Goal: Information Seeking & Learning: Learn about a topic

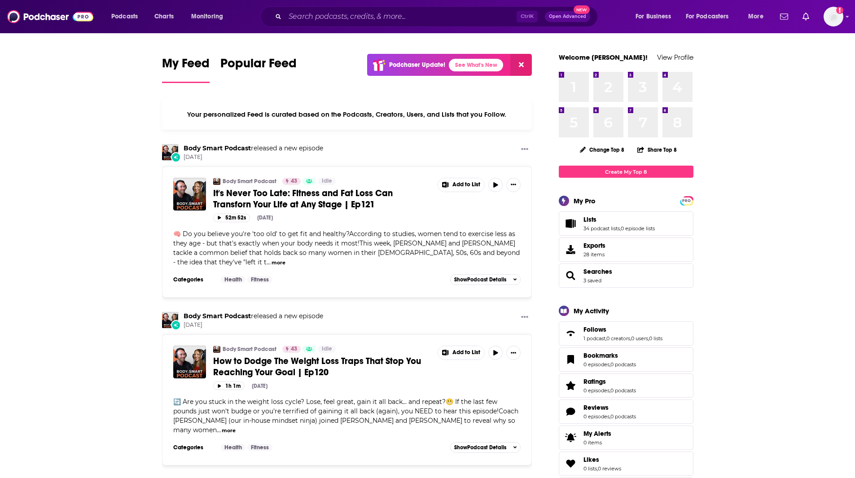
drag, startPoint x: 857, startPoint y: 104, endPoint x: 825, endPoint y: 62, distance: 52.9
click at [825, 62] on html "Podcasts Charts Monitoring Ctrl K Open Advanced New For Business For Podcasters…" at bounding box center [427, 239] width 855 height 478
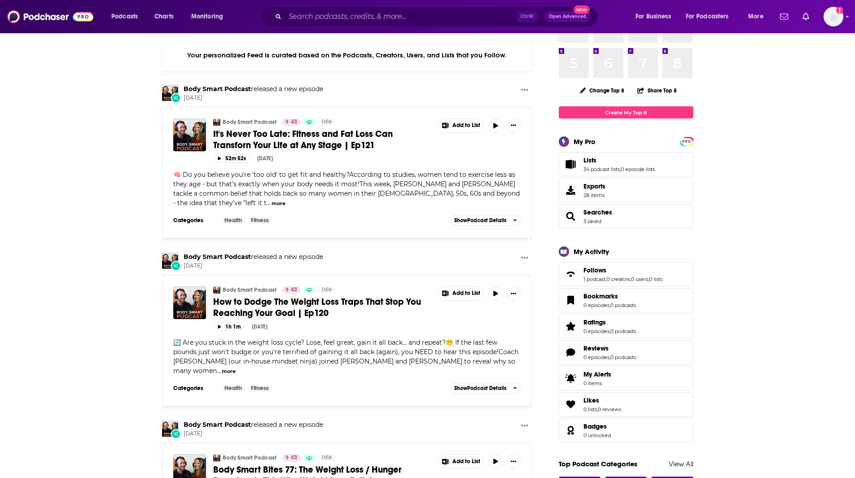
scroll to position [79, 0]
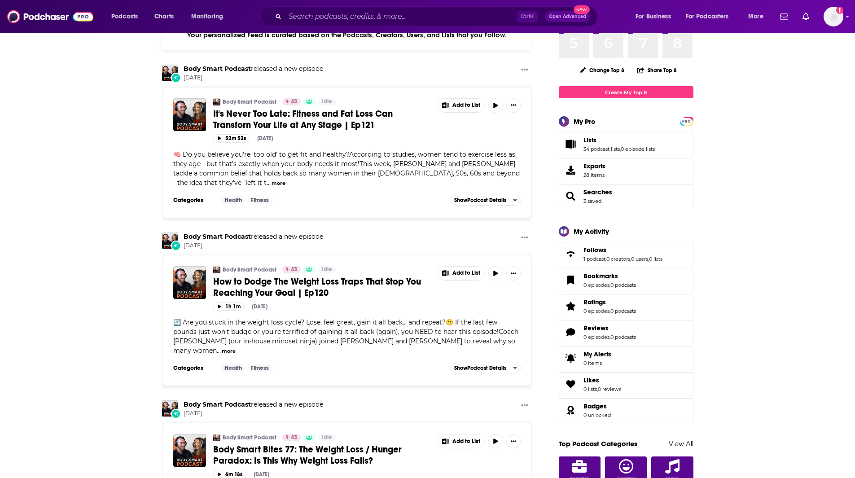
click at [598, 143] on link "Lists" at bounding box center [618, 140] width 71 height 8
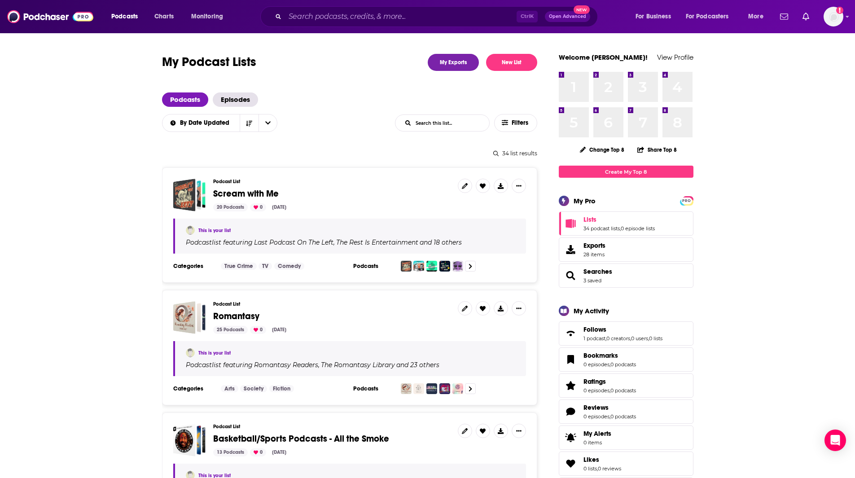
scroll to position [3, 0]
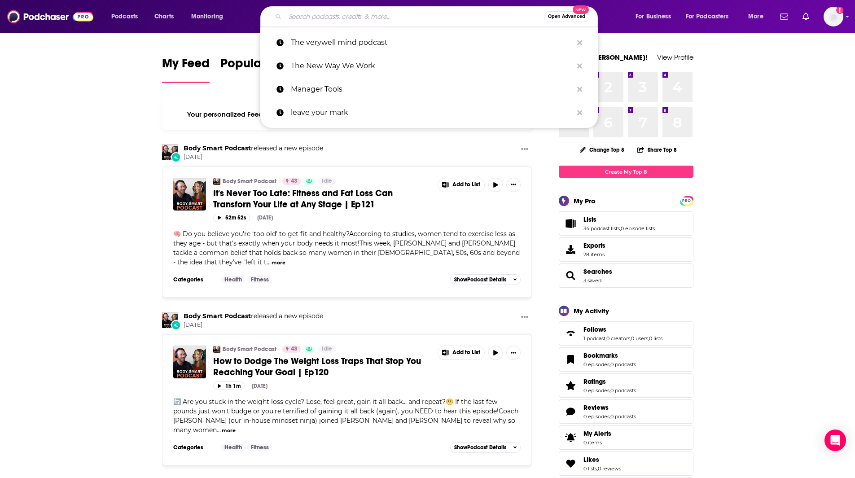
click at [357, 15] on input "Search podcasts, credits, & more..." at bounding box center [414, 16] width 259 height 14
click at [352, 52] on p "The verywell mind podcast" at bounding box center [432, 42] width 282 height 23
type input "The verywell mind podcast"
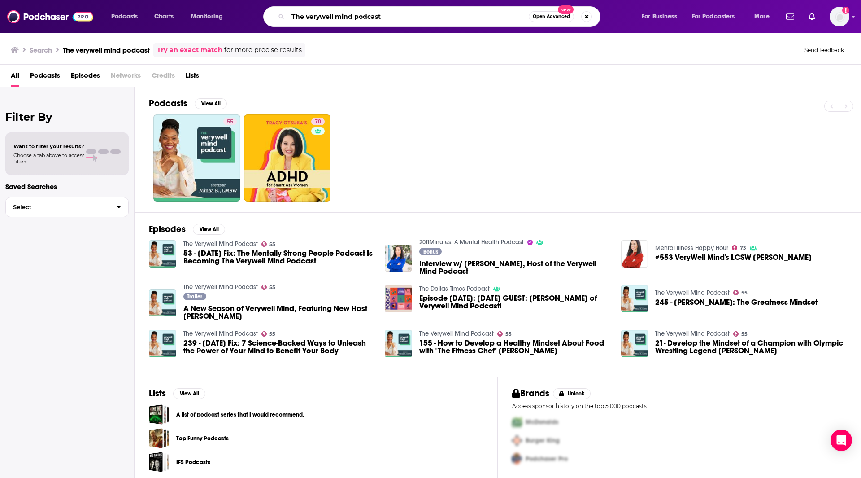
click at [420, 13] on input "The verywell mind podcast" at bounding box center [408, 16] width 241 height 14
click at [590, 15] on button "Search podcasts, credits, & more..." at bounding box center [587, 16] width 11 height 11
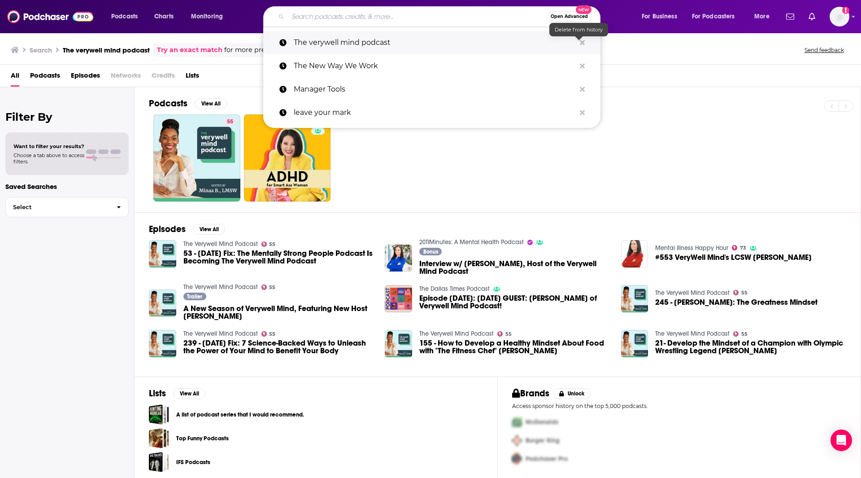
click at [585, 43] on icon "Search podcasts, credits, & more..." at bounding box center [582, 42] width 5 height 7
click at [584, 41] on icon "Search podcasts, credits, & more..." at bounding box center [582, 42] width 5 height 5
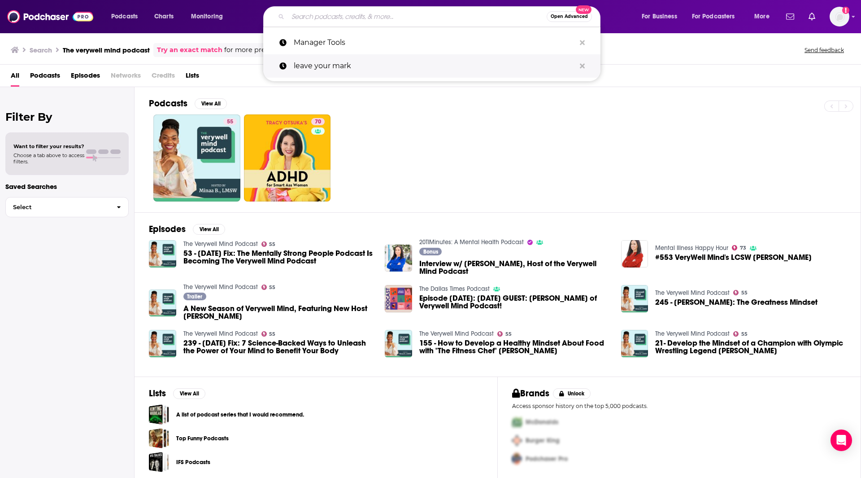
click at [586, 65] on button "Search podcasts, credits, & more..." at bounding box center [583, 66] width 14 height 17
click at [584, 43] on icon "Search podcasts, credits, & more..." at bounding box center [582, 42] width 5 height 5
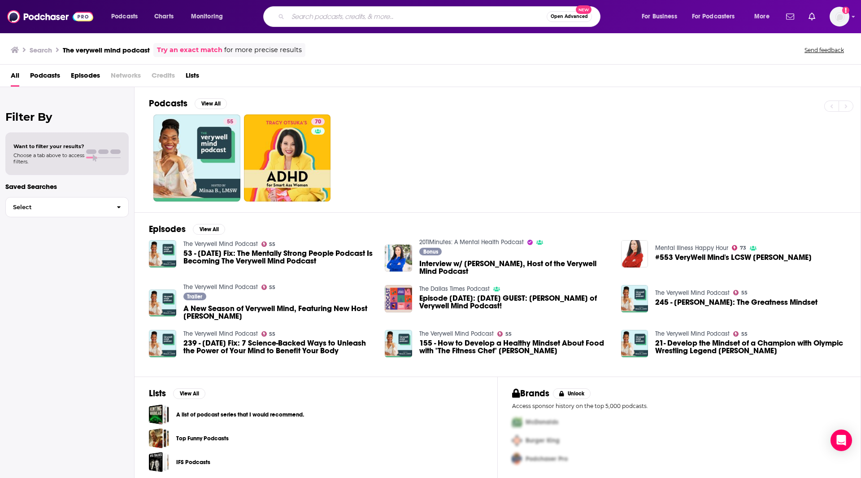
click at [199, 76] on span "Lists" at bounding box center [192, 77] width 13 height 18
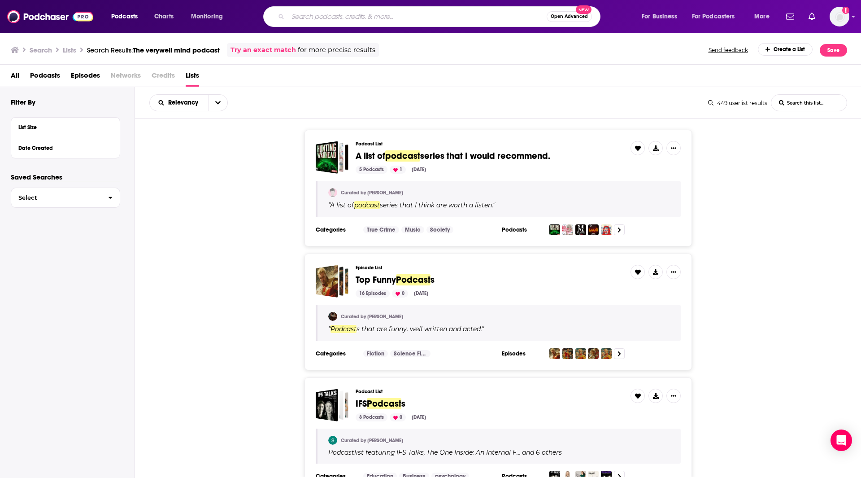
click at [796, 204] on div "Podcast List A list of podcast series that I would recommend. 5 Podcasts 1 Nov …" at bounding box center [498, 188] width 727 height 117
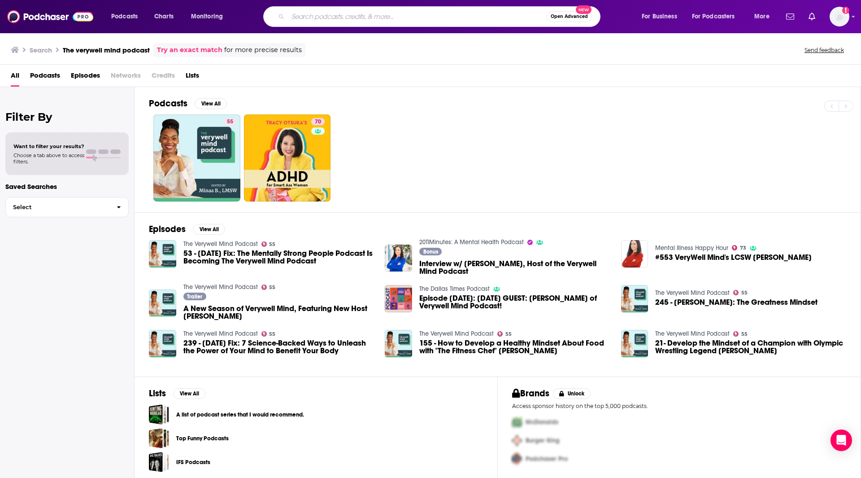
click at [613, 135] on div "55 70" at bounding box center [505, 157] width 712 height 87
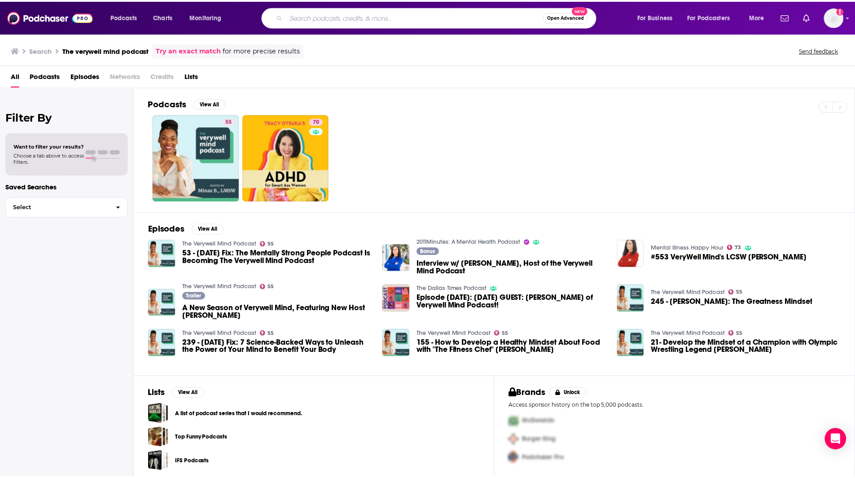
scroll to position [4, 0]
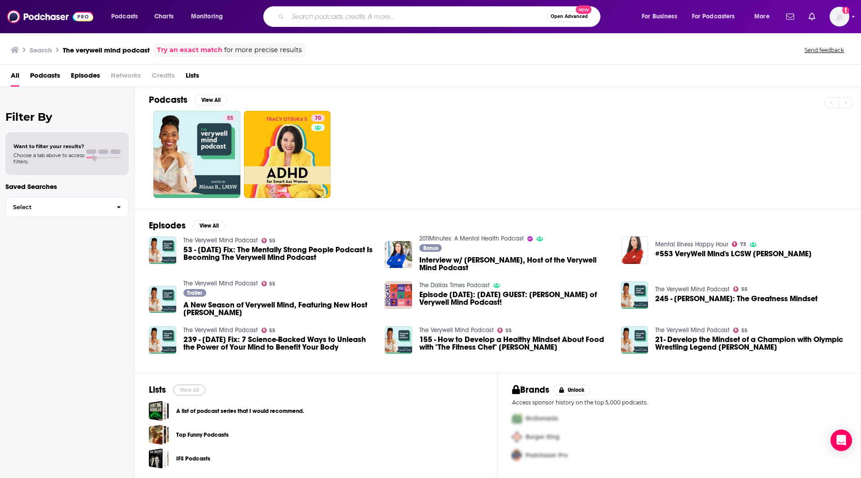
click at [201, 387] on button "View All" at bounding box center [189, 390] width 32 height 11
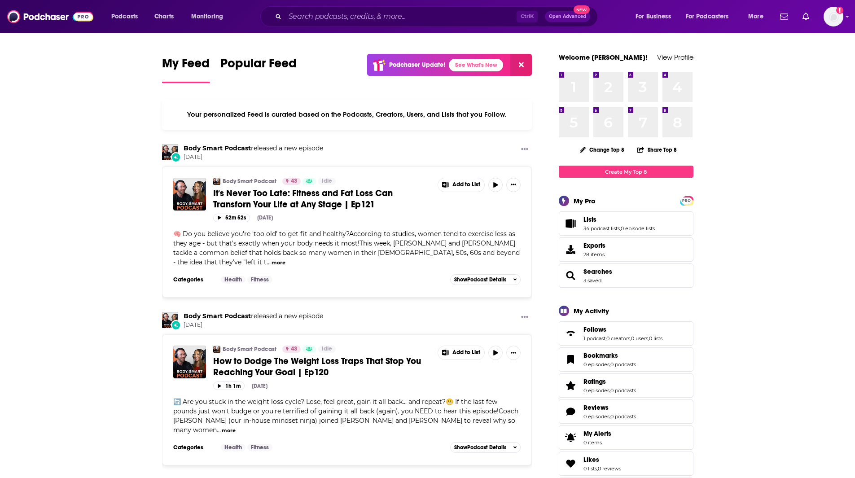
click at [854, 101] on html "Podcasts Charts Monitoring Ctrl K Open Advanced New For Business For Podcasters…" at bounding box center [427, 239] width 855 height 478
drag, startPoint x: 608, startPoint y: 175, endPoint x: 677, endPoint y: 162, distance: 70.4
click at [608, 175] on link "Create My Top 8" at bounding box center [626, 172] width 135 height 12
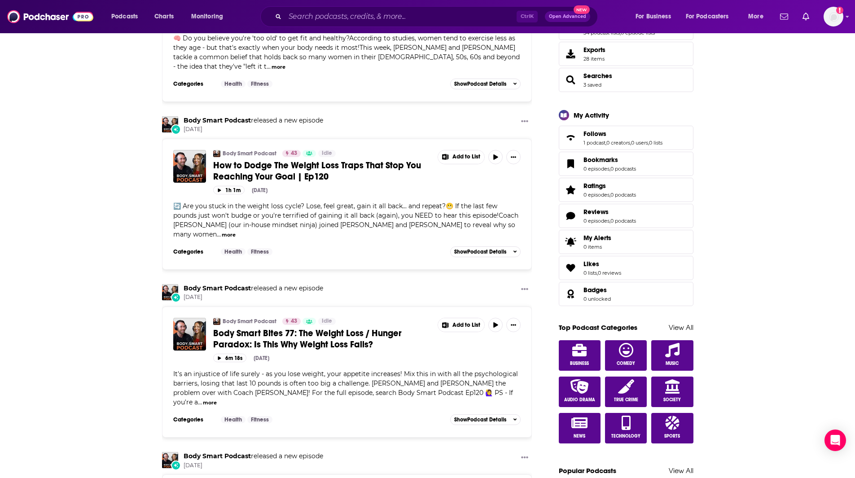
scroll to position [157, 0]
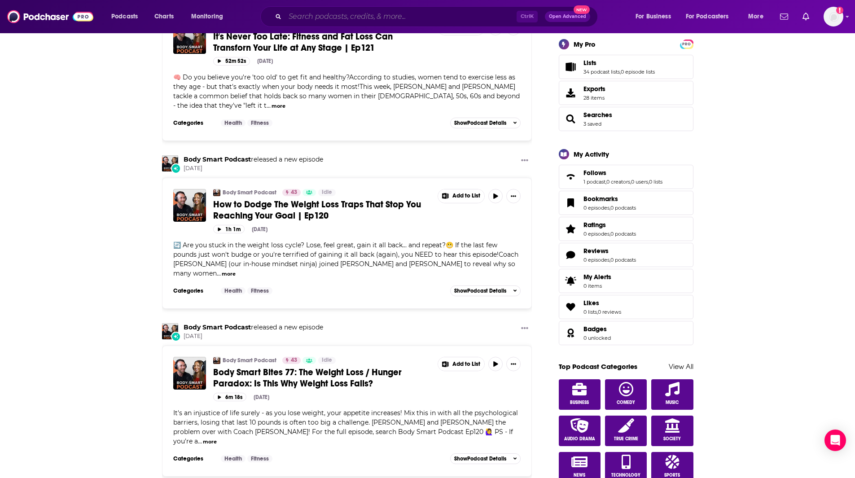
click at [310, 17] on input "Search podcasts, credits, & more..." at bounding box center [401, 16] width 232 height 14
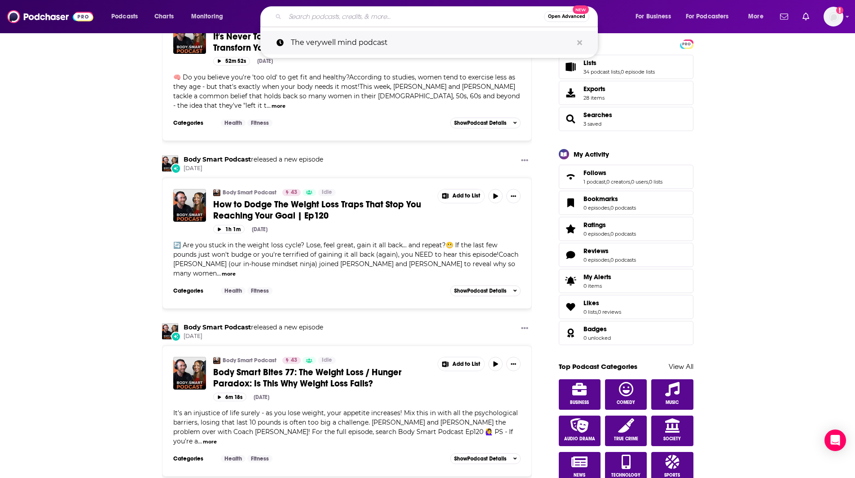
click at [336, 49] on p "The verywell mind podcast" at bounding box center [432, 42] width 282 height 23
type input "The verywell mind podcast"
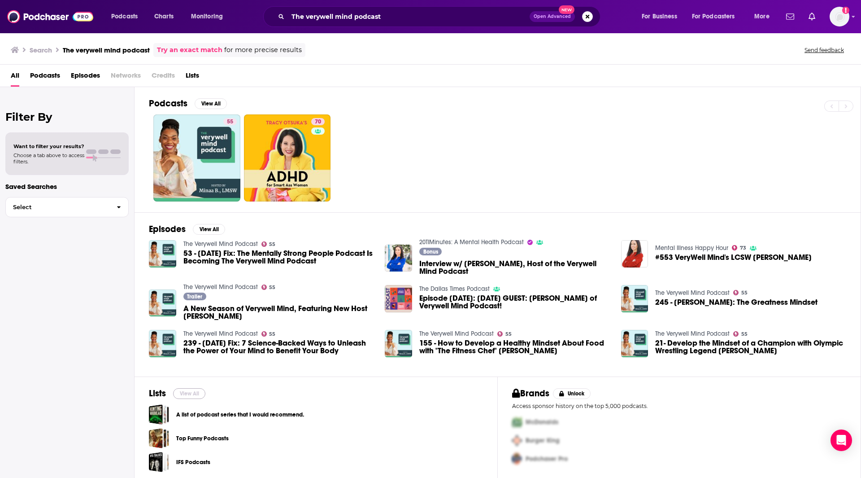
click at [186, 394] on button "View All" at bounding box center [189, 393] width 32 height 11
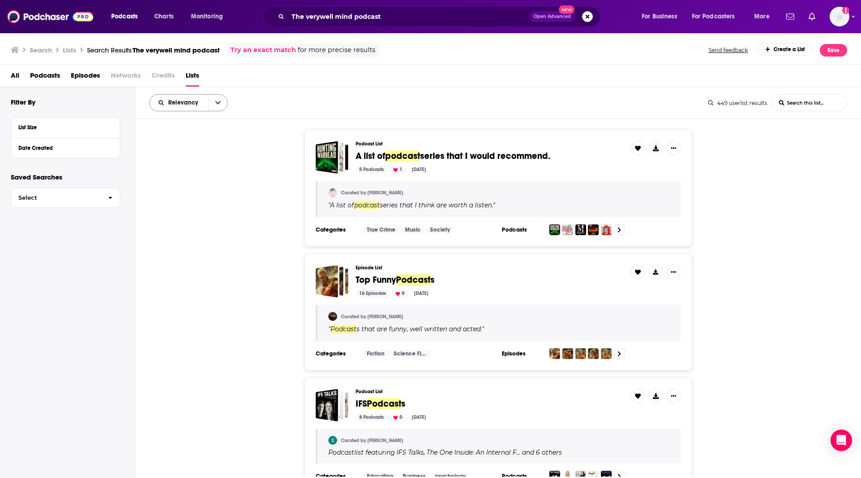
click at [216, 103] on icon "open menu" at bounding box center [217, 103] width 5 height 6
click at [292, 107] on div "Relevancy Relevancy By Rating Trending List Search Input Search this list..." at bounding box center [428, 102] width 559 height 17
click at [800, 103] on podcast-list-search-input "List Search Input" at bounding box center [809, 103] width 75 height 16
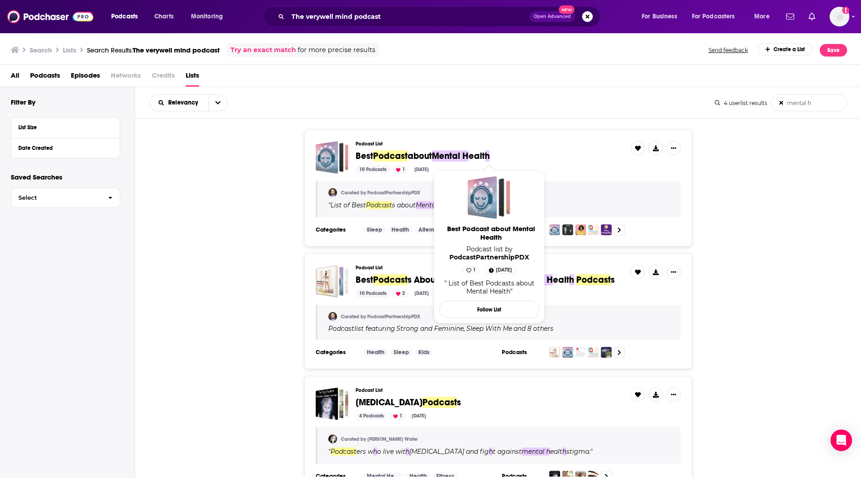
type podcast-list-search-input "mental h"
click at [455, 157] on span "Mental H" at bounding box center [450, 155] width 37 height 11
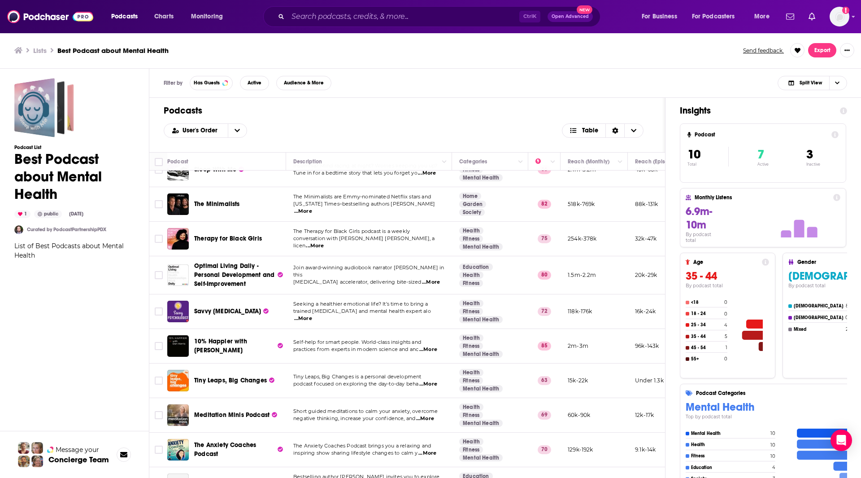
scroll to position [46, 0]
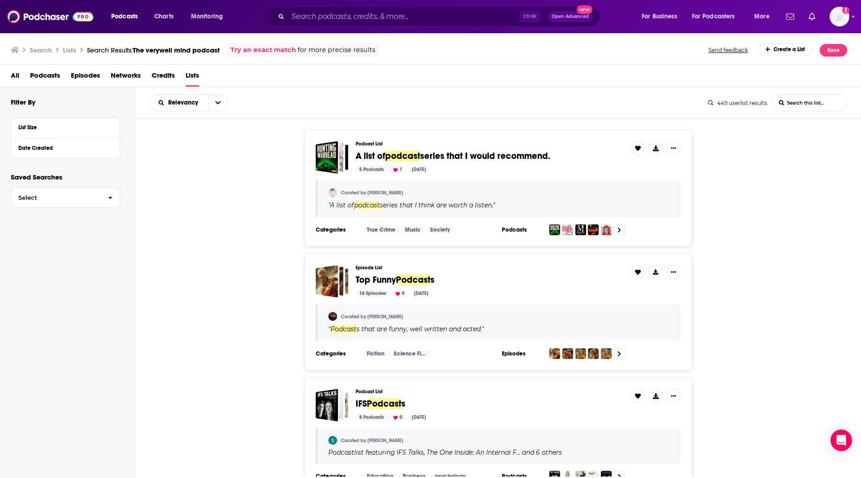
click at [795, 104] on podcast-list-search-input "List Search Input" at bounding box center [809, 103] width 75 height 16
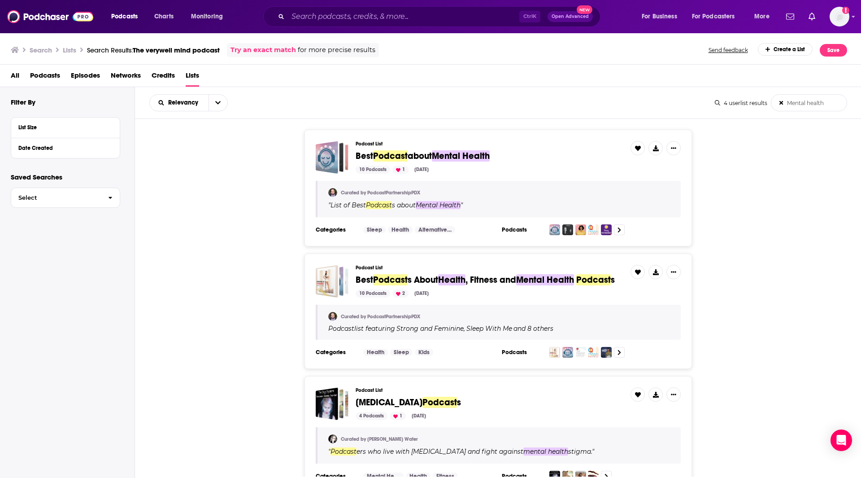
type podcast-list-search-input "Mental health"
click at [477, 280] on span ", Fitness and" at bounding box center [491, 279] width 51 height 11
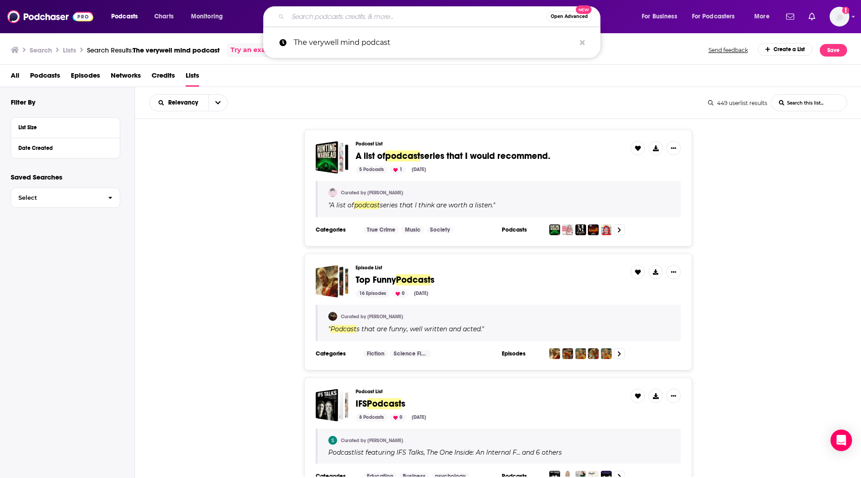
click at [318, 12] on input "Search podcasts, credits, & more..." at bounding box center [417, 16] width 259 height 14
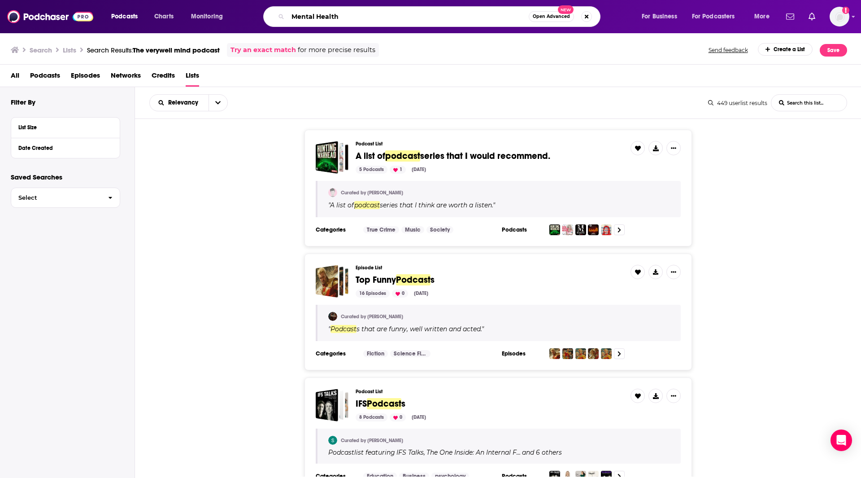
type input "Mental Health"
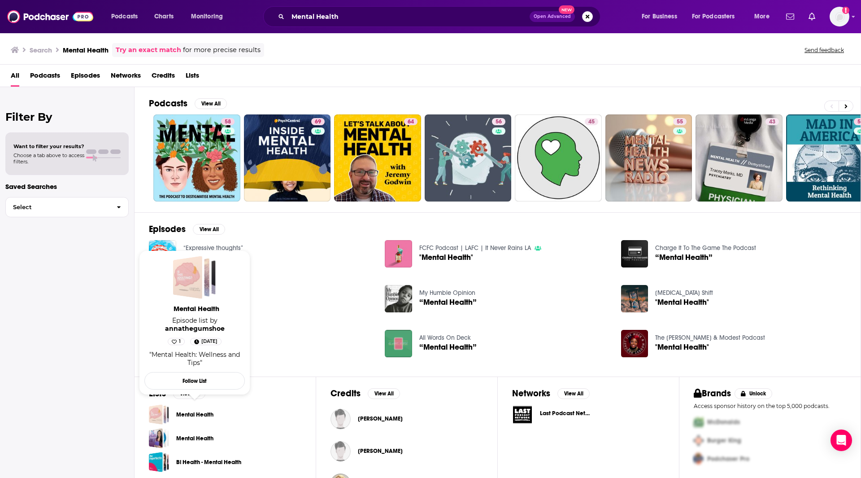
click at [204, 414] on link "Mental Health" at bounding box center [194, 415] width 37 height 10
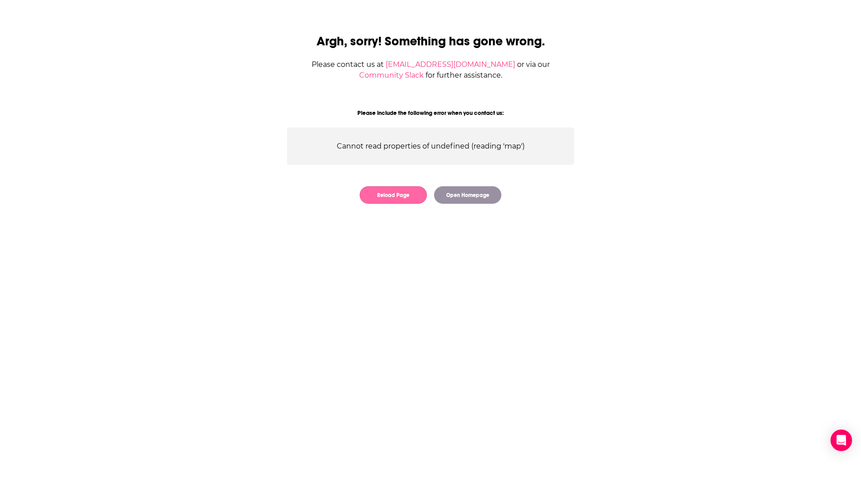
click at [389, 193] on button "Reload Page" at bounding box center [393, 194] width 67 height 17
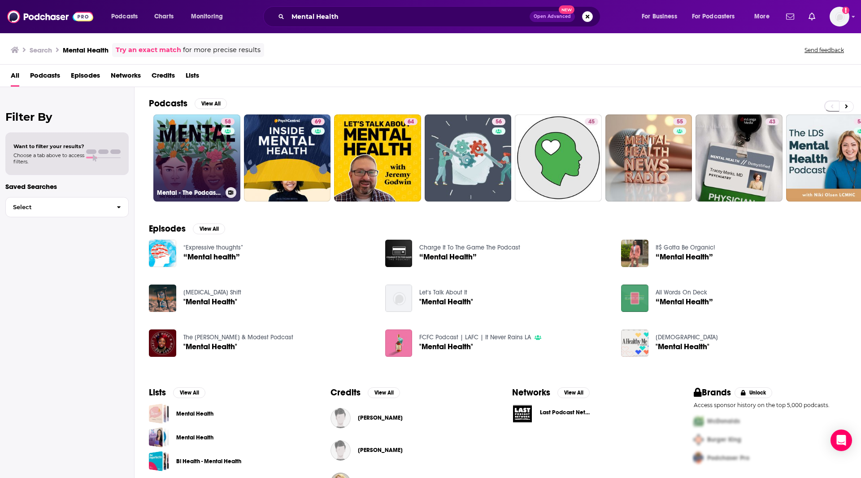
click at [190, 172] on link "58 Mental - The Podcast to Destigmatise Mental Health" at bounding box center [196, 157] width 87 height 87
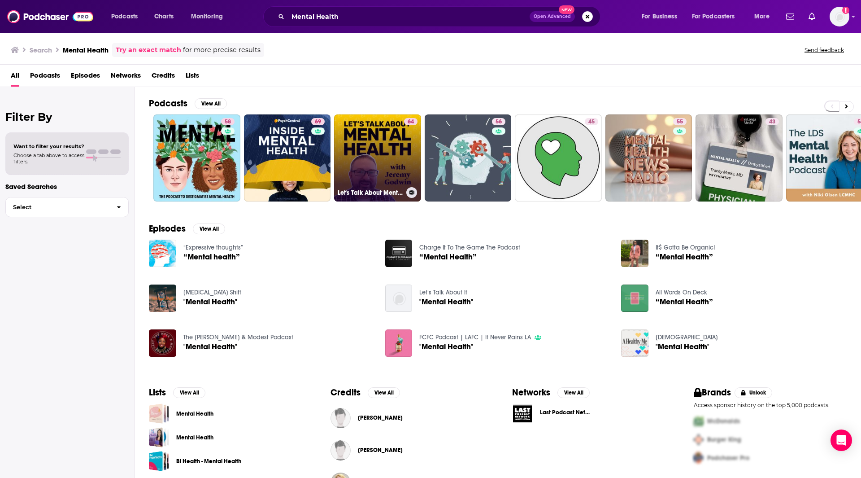
click at [394, 177] on link "64 Let's Talk About Mental Health" at bounding box center [377, 157] width 87 height 87
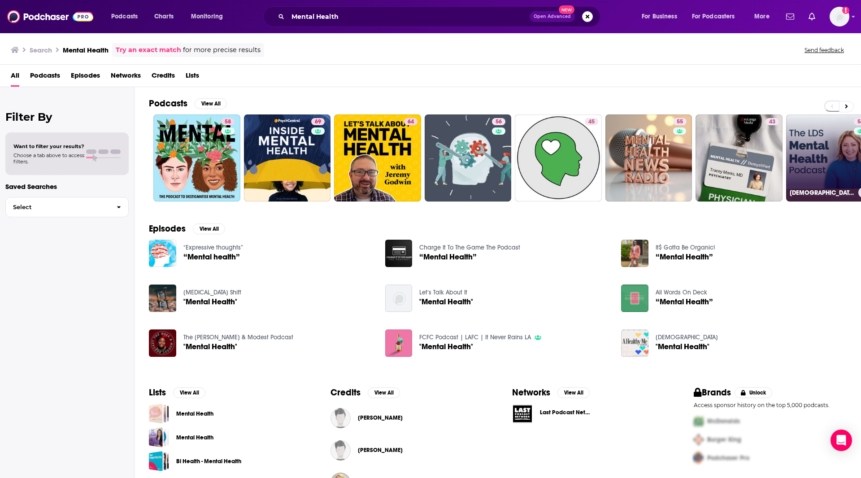
click at [845, 165] on link "54 [DEMOGRAPHIC_DATA] Mental Health Podcast" at bounding box center [830, 157] width 87 height 87
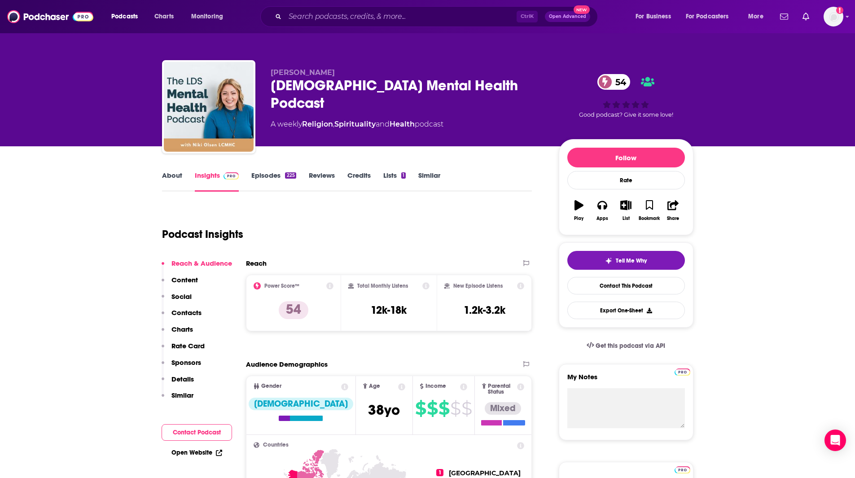
click at [262, 174] on link "Episodes 225" at bounding box center [273, 181] width 44 height 21
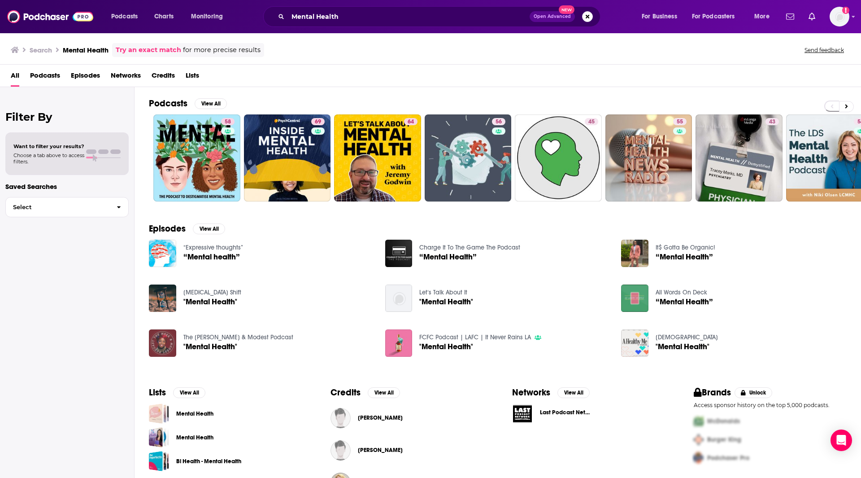
click at [173, 341] on img at bounding box center [162, 342] width 27 height 27
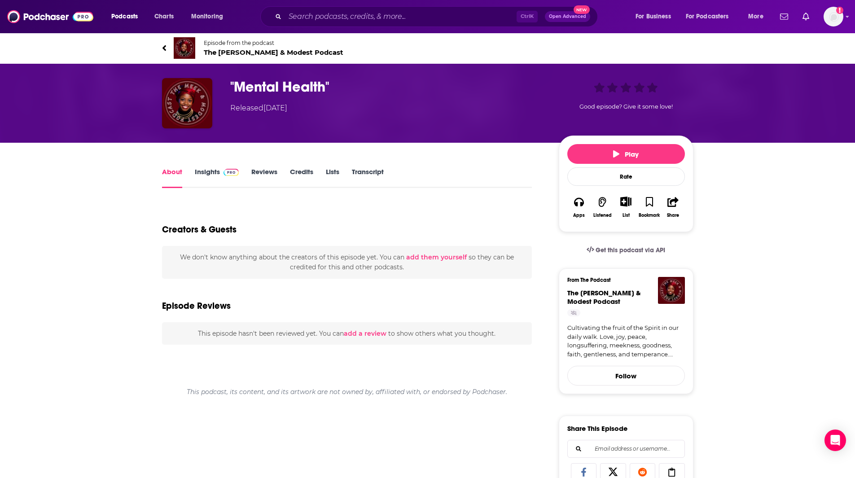
click at [167, 171] on link "About" at bounding box center [172, 177] width 20 height 21
click at [218, 176] on link "Insights" at bounding box center [217, 177] width 44 height 21
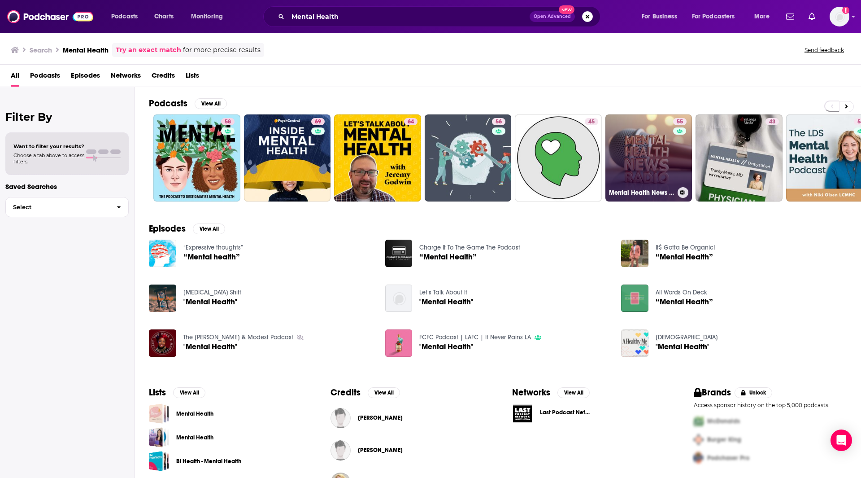
click at [649, 144] on link "55 Mental Health News Radio" at bounding box center [649, 157] width 87 height 87
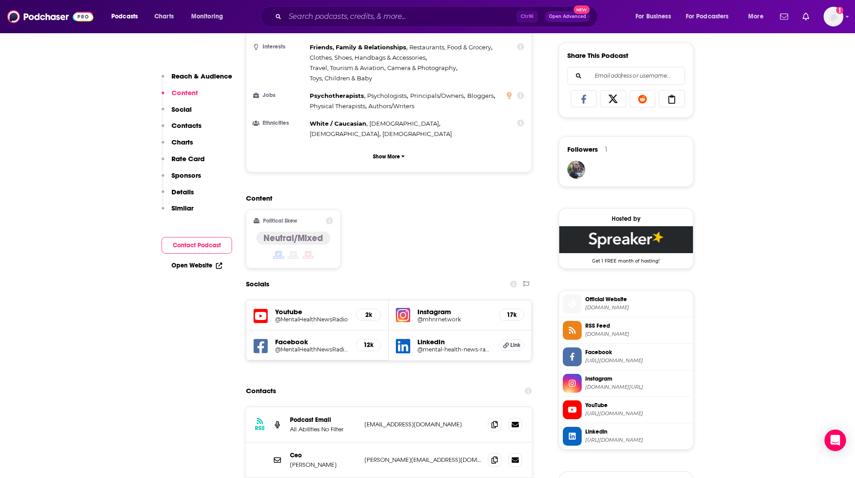
scroll to position [723, 0]
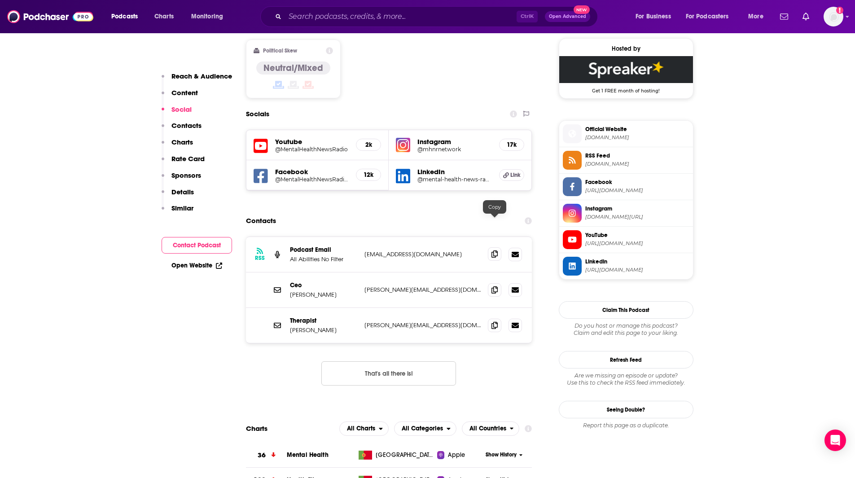
click at [494, 250] on icon at bounding box center [494, 253] width 6 height 7
click at [492, 250] on icon at bounding box center [494, 253] width 6 height 7
click at [497, 286] on icon at bounding box center [494, 289] width 6 height 7
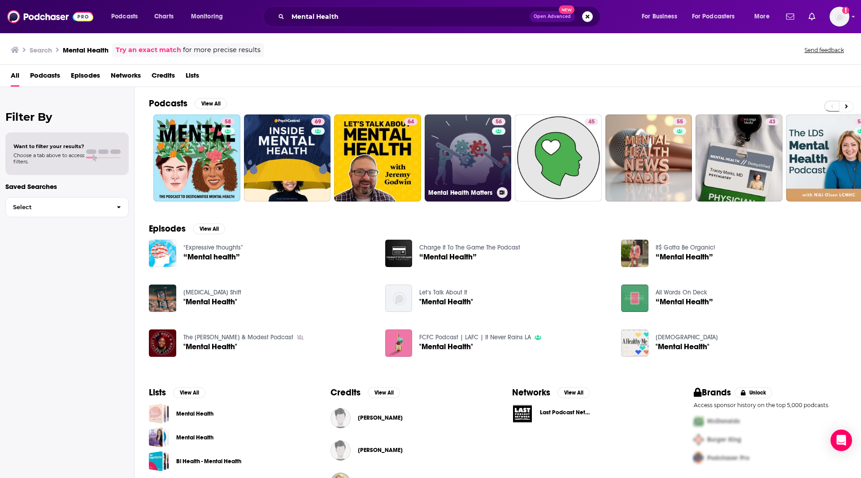
click at [462, 164] on link "56 Mental Health Matters" at bounding box center [468, 157] width 87 height 87
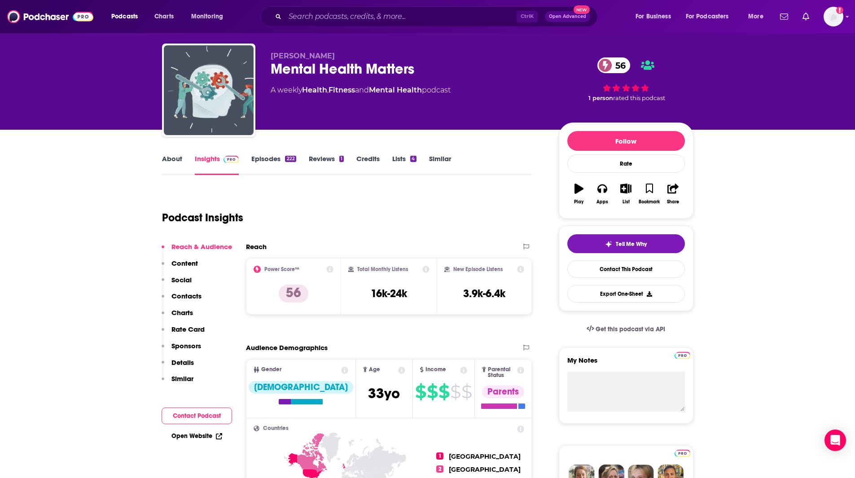
scroll to position [26, 0]
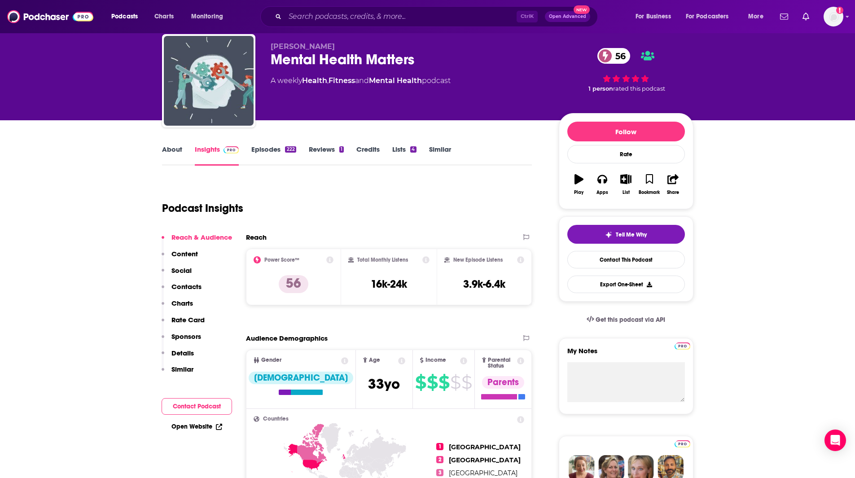
drag, startPoint x: 57, startPoint y: 270, endPoint x: 54, endPoint y: 266, distance: 5.1
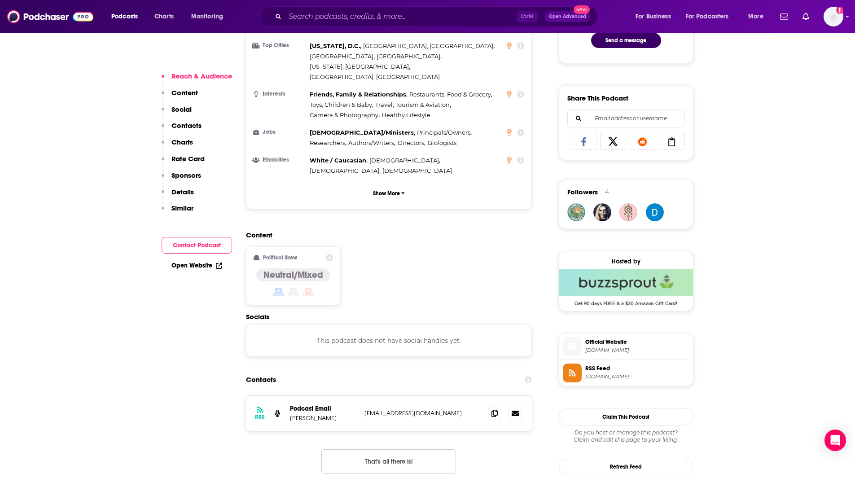
scroll to position [534, 0]
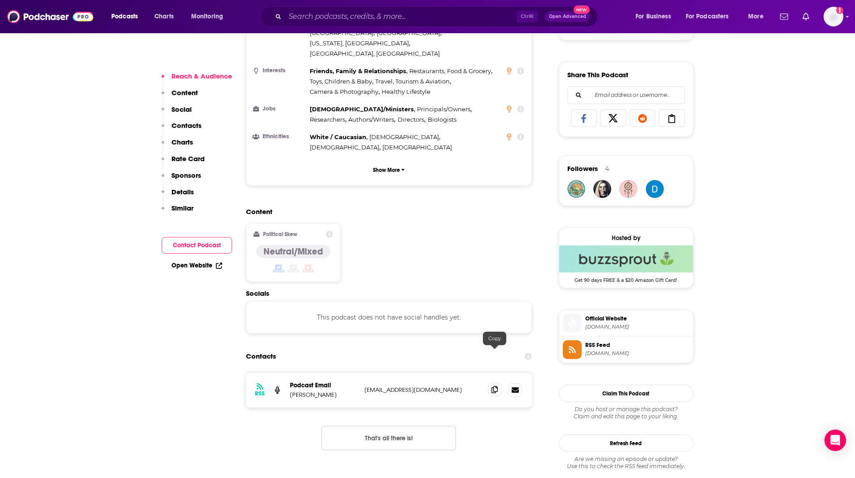
click at [496, 386] on icon at bounding box center [494, 389] width 6 height 7
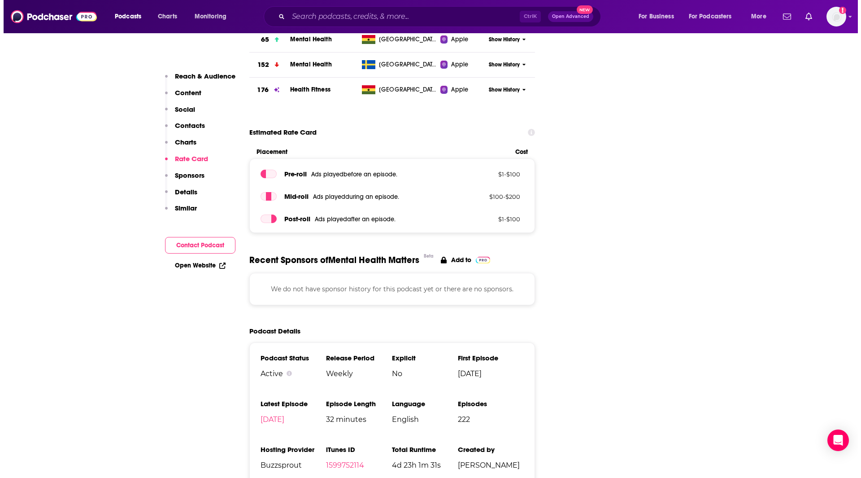
scroll to position [0, 0]
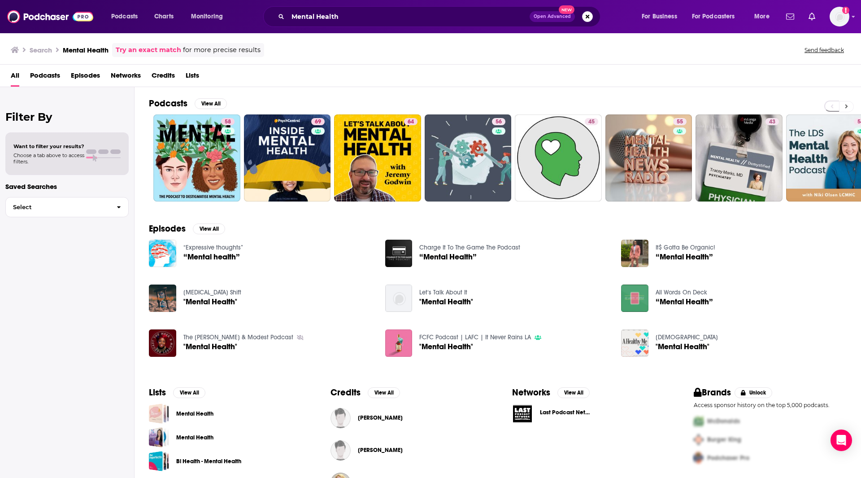
click at [849, 105] on button at bounding box center [847, 106] width 15 height 11
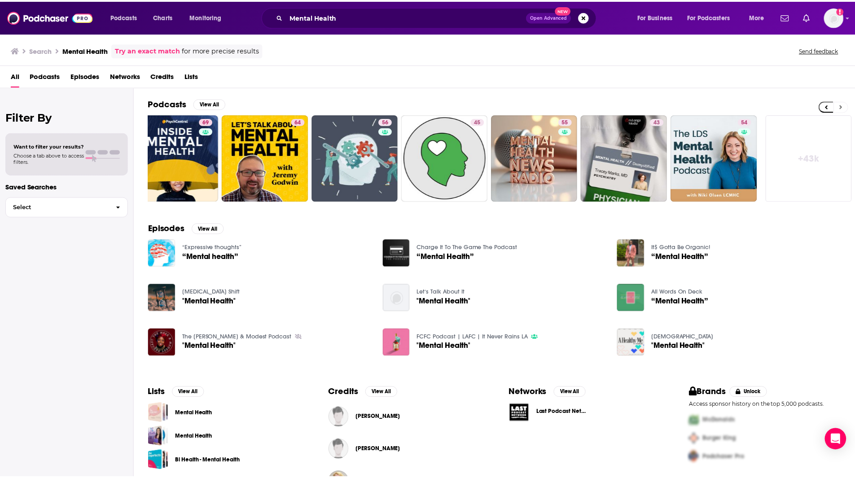
scroll to position [0, 112]
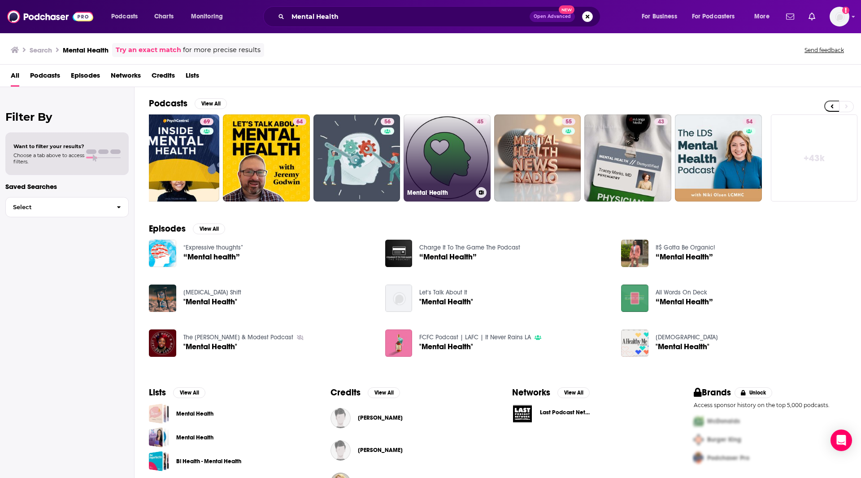
click at [467, 164] on link "45 Mental Health" at bounding box center [447, 157] width 87 height 87
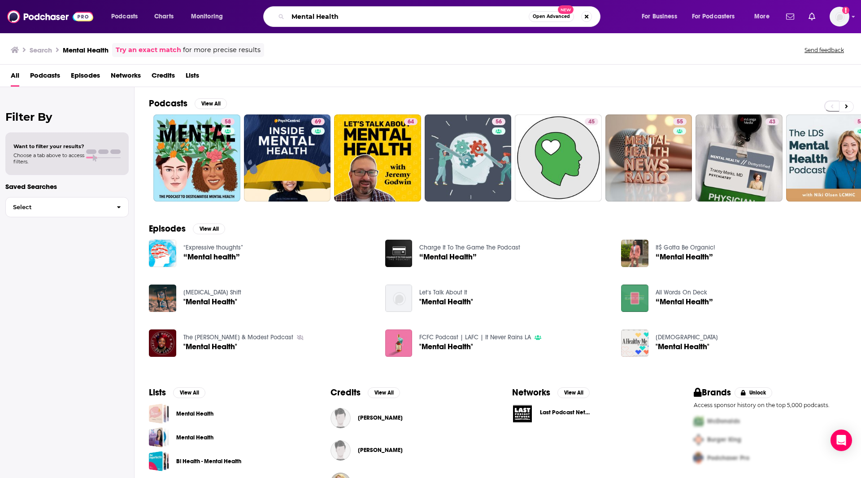
click at [320, 16] on input "Mental Health" at bounding box center [408, 16] width 241 height 14
drag, startPoint x: 357, startPoint y: 19, endPoint x: 282, endPoint y: 27, distance: 75.4
click at [282, 27] on div "Podcasts Charts Monitoring Mental Health Open Advanced New For Business For Pod…" at bounding box center [430, 16] width 861 height 33
type input "A World of Difference"
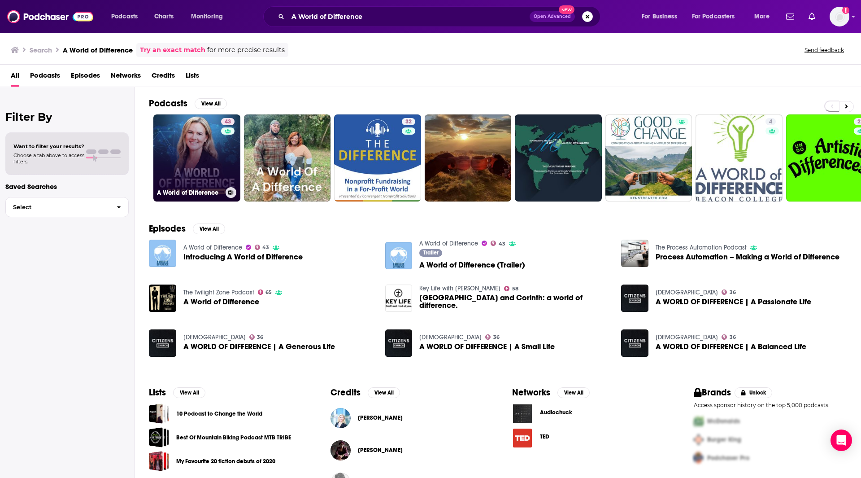
click at [168, 157] on link "43 A World of Difference" at bounding box center [196, 157] width 87 height 87
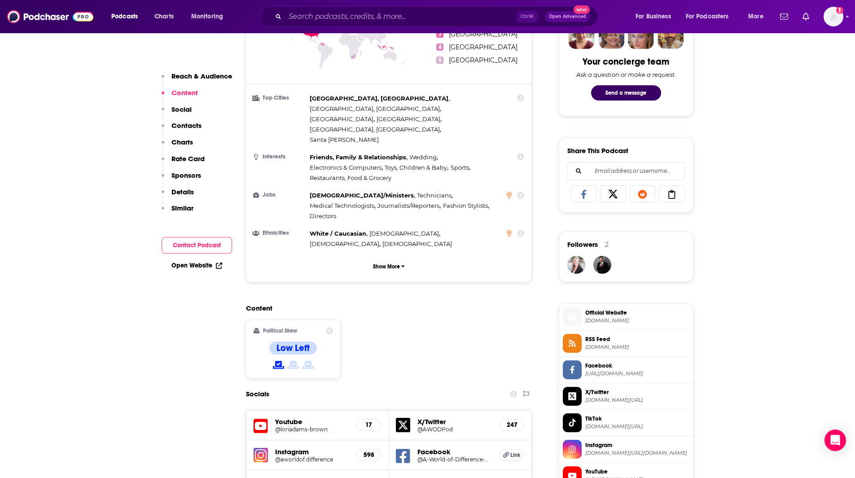
scroll to position [729, 0]
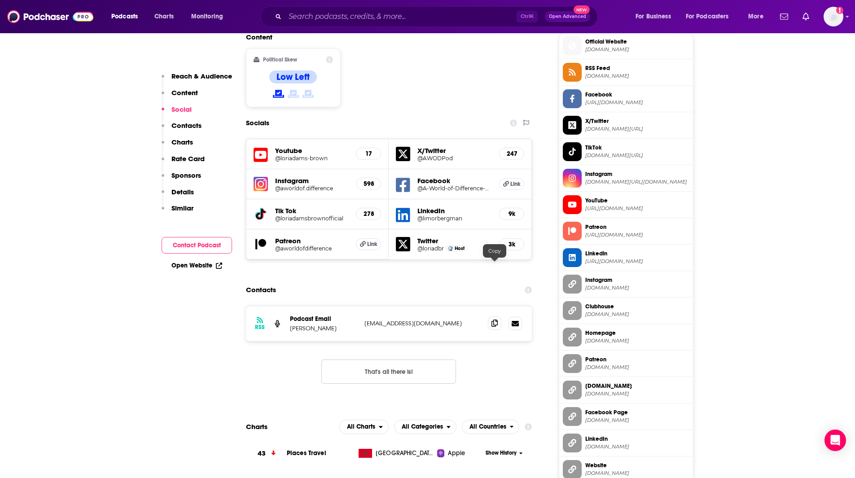
click at [491, 319] on icon at bounding box center [494, 322] width 6 height 7
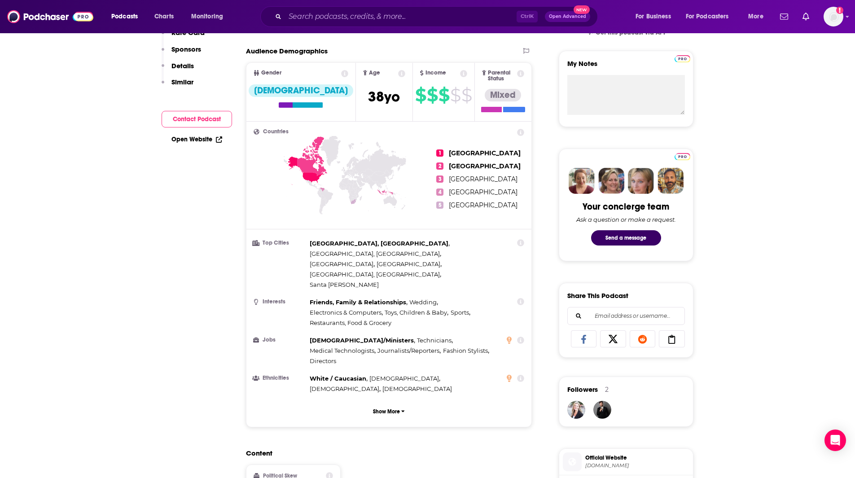
scroll to position [28, 0]
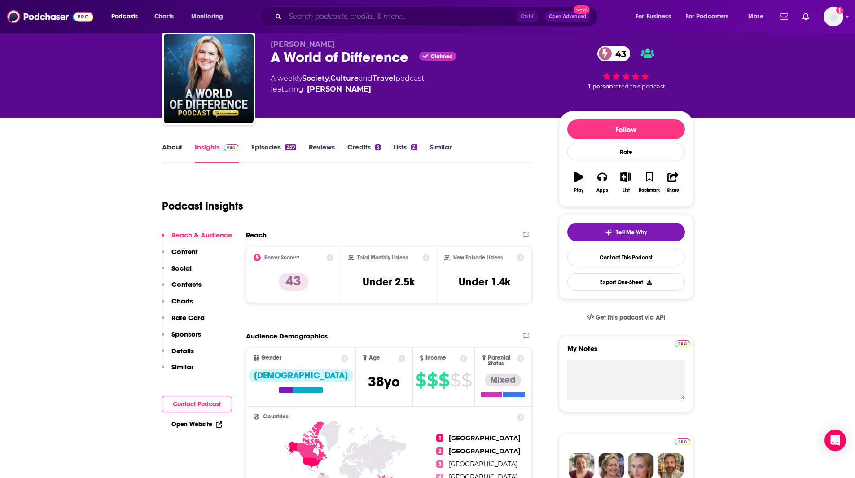
click at [416, 20] on input "Search podcasts, credits, & more..." at bounding box center [401, 16] width 232 height 14
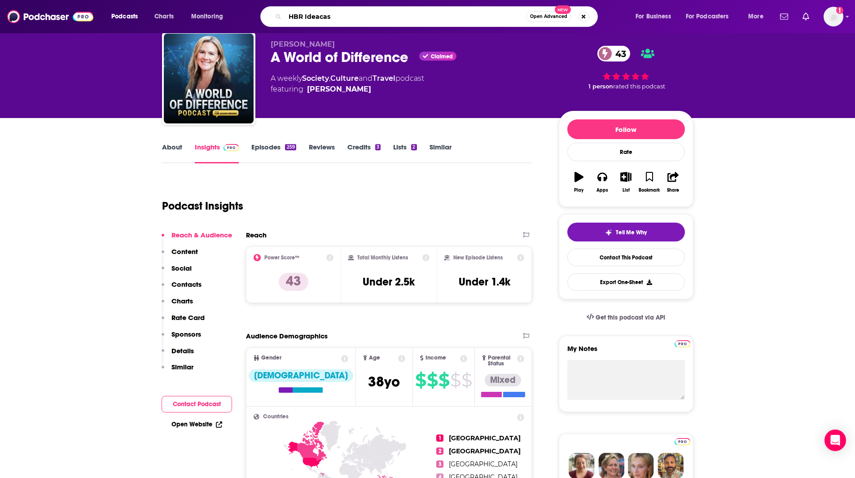
type input "[PERSON_NAME]"
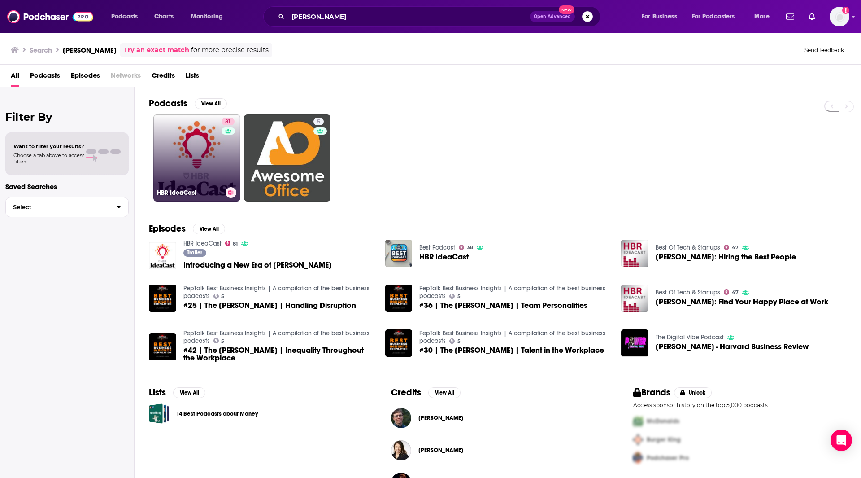
click at [175, 139] on link "81 [PERSON_NAME]" at bounding box center [196, 157] width 87 height 87
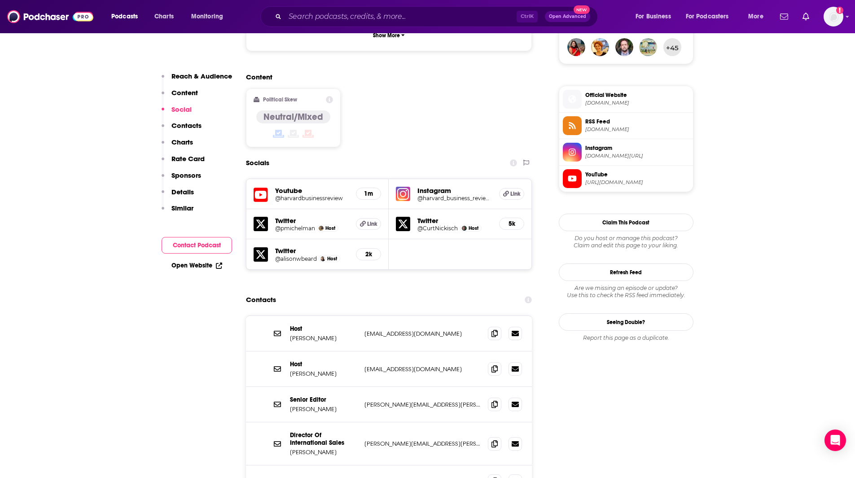
scroll to position [761, 0]
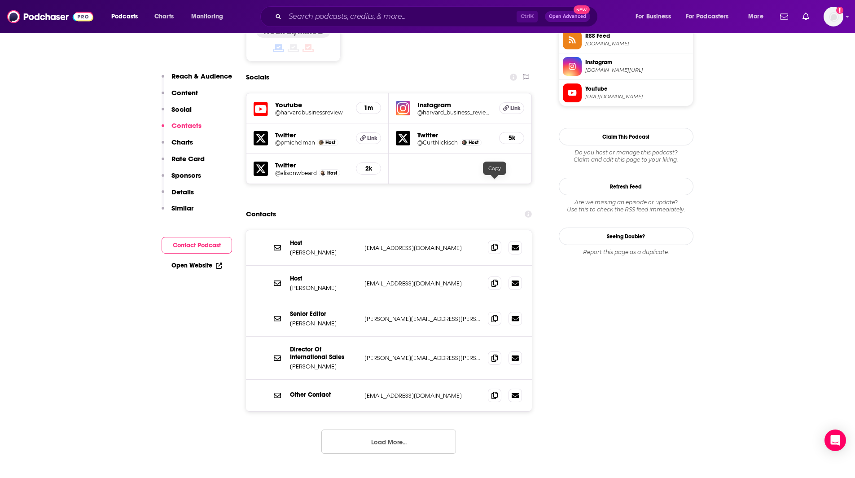
click at [497, 244] on icon at bounding box center [494, 247] width 6 height 7
click at [496, 279] on icon at bounding box center [494, 282] width 6 height 7
click at [495, 391] on icon at bounding box center [494, 394] width 6 height 7
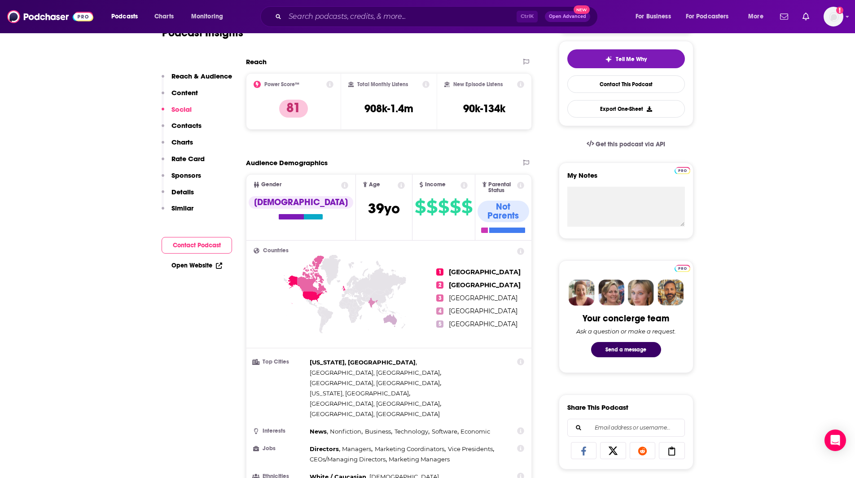
scroll to position [0, 0]
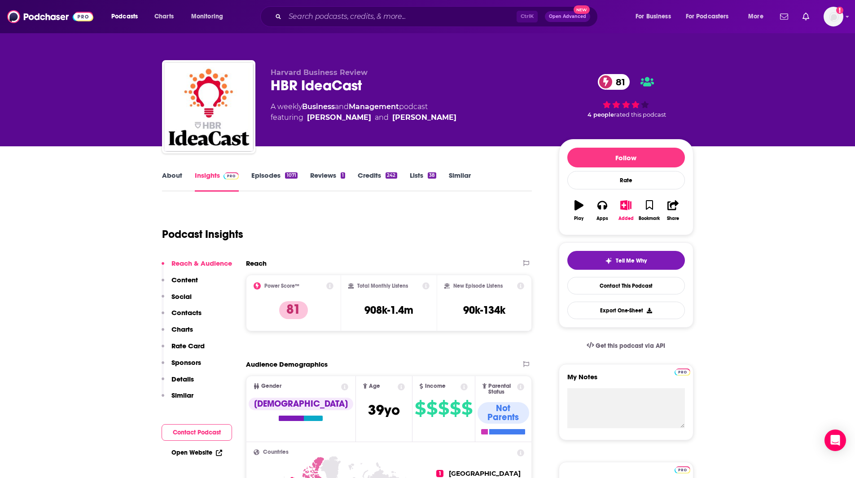
click at [452, 174] on link "Similar" at bounding box center [460, 181] width 22 height 21
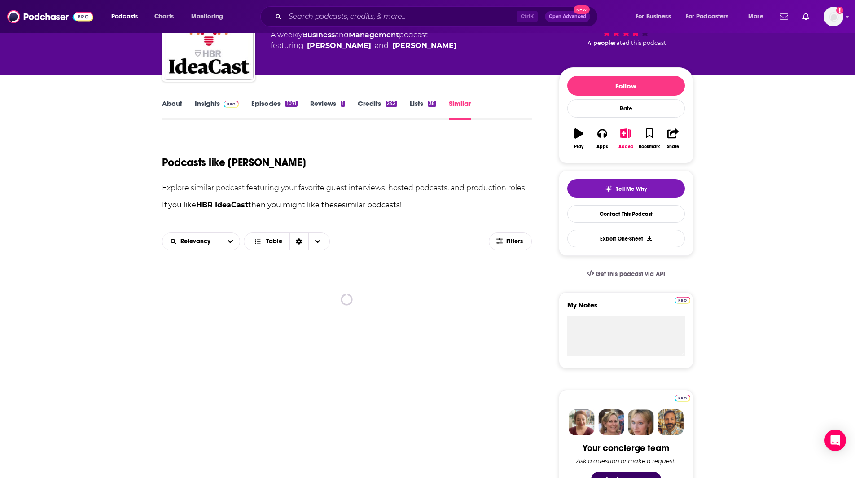
scroll to position [149, 0]
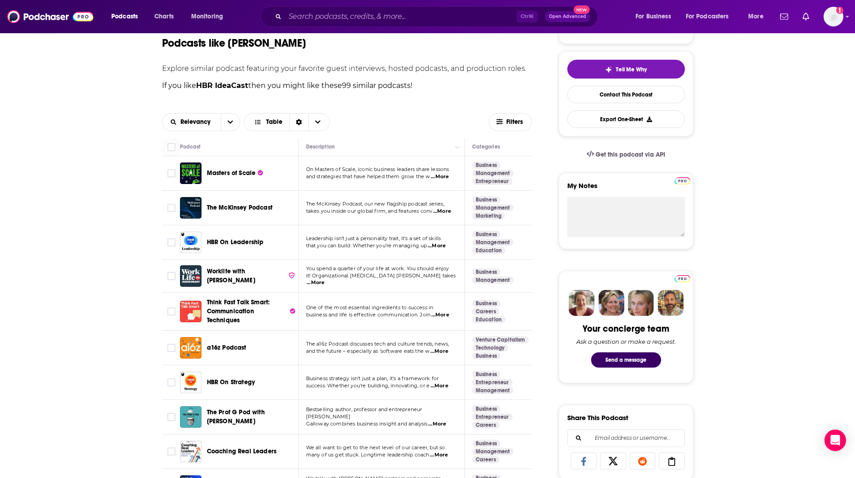
scroll to position [195, 0]
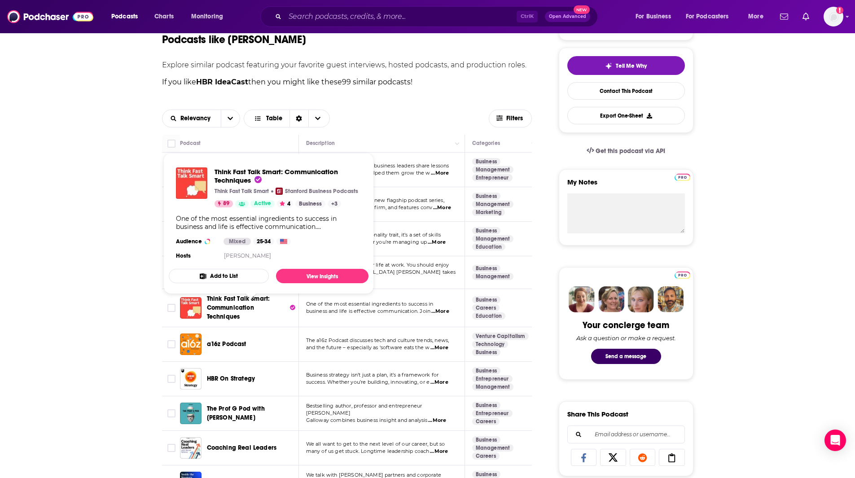
click at [244, 306] on span "Think Fast Talk Smart: Communication Techniques" at bounding box center [238, 308] width 63 height 26
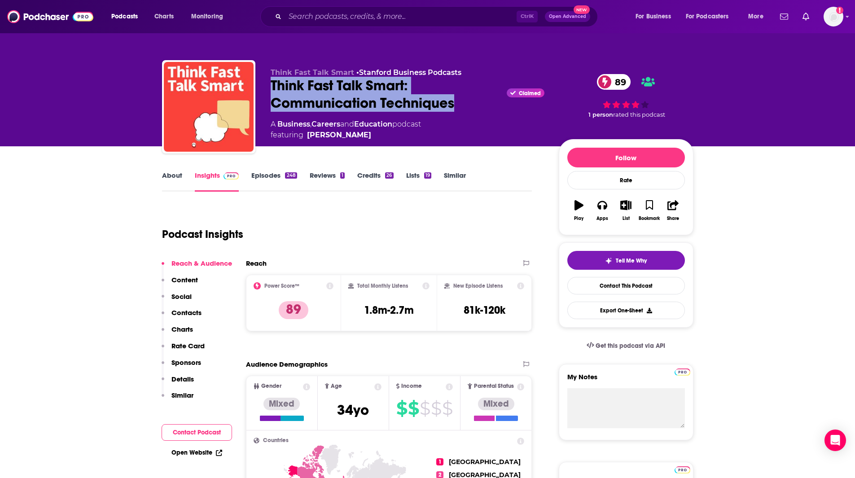
drag, startPoint x: 460, startPoint y: 105, endPoint x: 278, endPoint y: 95, distance: 182.9
click at [274, 93] on div "Think Fast Talk Smart: Communication Techniques Claimed 89" at bounding box center [408, 94] width 274 height 35
drag, startPoint x: 295, startPoint y: 96, endPoint x: 286, endPoint y: 80, distance: 17.9
click at [291, 77] on div "Think Fast Talk Smart: Communication Techniques Claimed 89" at bounding box center [408, 94] width 274 height 35
click at [281, 87] on div "Think Fast Talk Smart: Communication Techniques Claimed 89" at bounding box center [408, 94] width 274 height 35
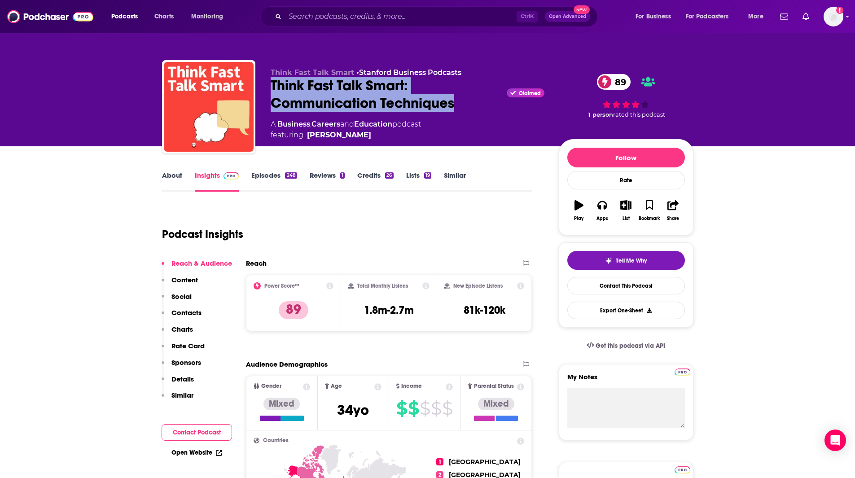
drag, startPoint x: 270, startPoint y: 82, endPoint x: 370, endPoint y: 87, distance: 99.8
click at [458, 105] on div "Think Fast Talk Smart: Communication Techniques Claimed 89" at bounding box center [408, 94] width 274 height 35
copy h2 "Think Fast Talk Smart: Communication Techniques"
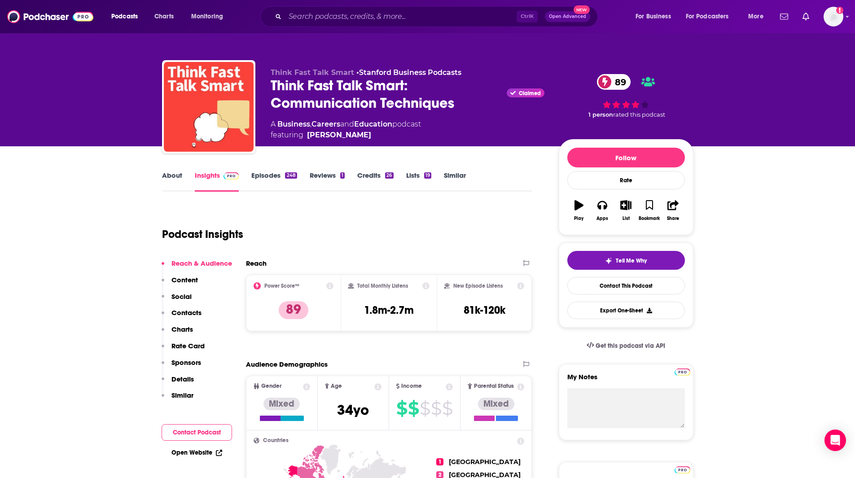
drag, startPoint x: 367, startPoint y: 135, endPoint x: 365, endPoint y: 140, distance: 5.7
click at [365, 140] on span "featuring [PERSON_NAME]" at bounding box center [346, 135] width 150 height 11
click at [362, 136] on div "[PERSON_NAME]" at bounding box center [339, 135] width 64 height 11
drag, startPoint x: 337, startPoint y: 132, endPoint x: 310, endPoint y: 132, distance: 27.4
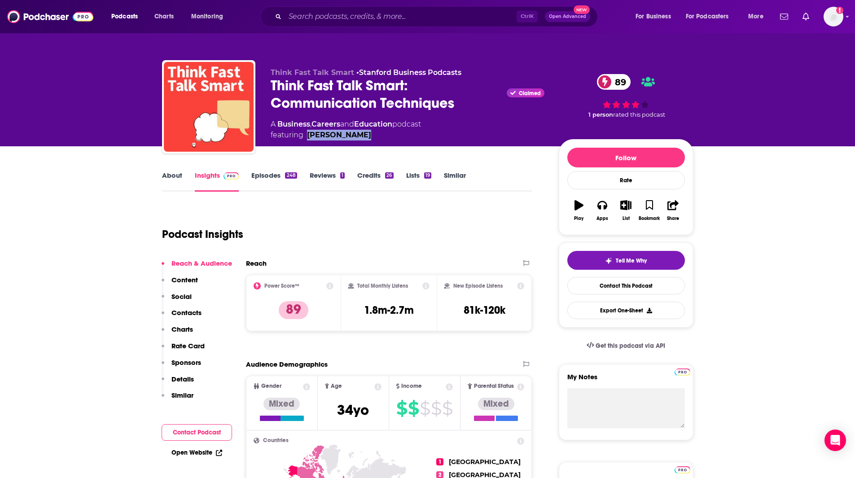
click at [310, 132] on div "[PERSON_NAME]" at bounding box center [339, 135] width 64 height 11
copy div "[PERSON_NAME]"
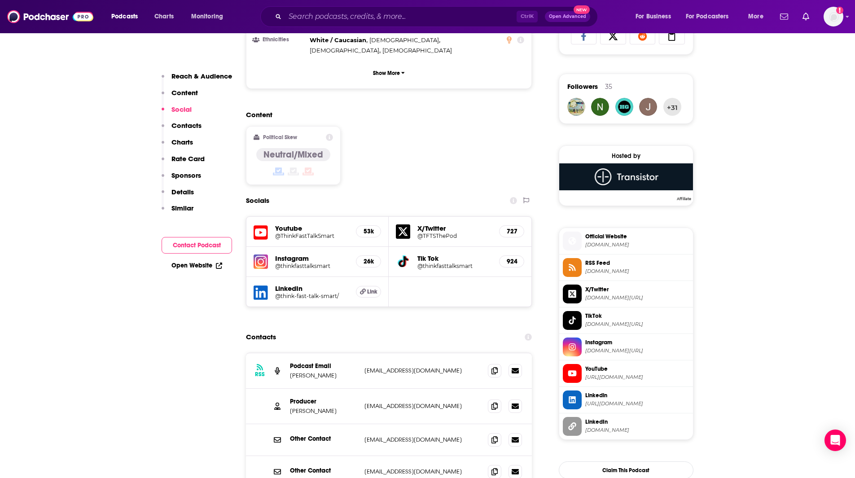
scroll to position [728, 0]
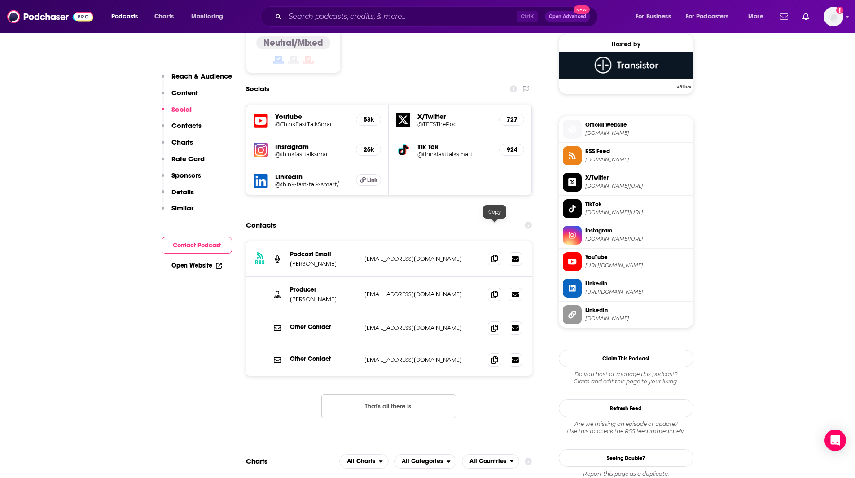
click at [493, 255] on icon at bounding box center [494, 258] width 6 height 7
click at [496, 290] on icon at bounding box center [494, 293] width 6 height 7
click at [493, 324] on icon at bounding box center [494, 327] width 6 height 7
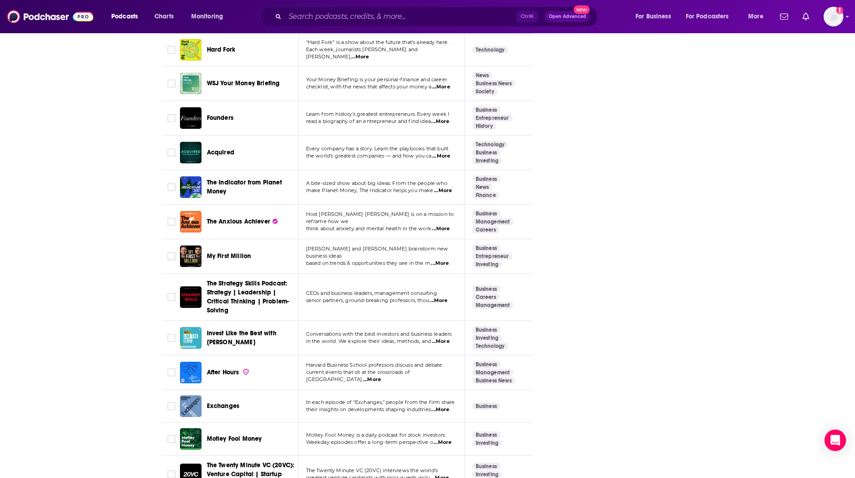
scroll to position [1516, 0]
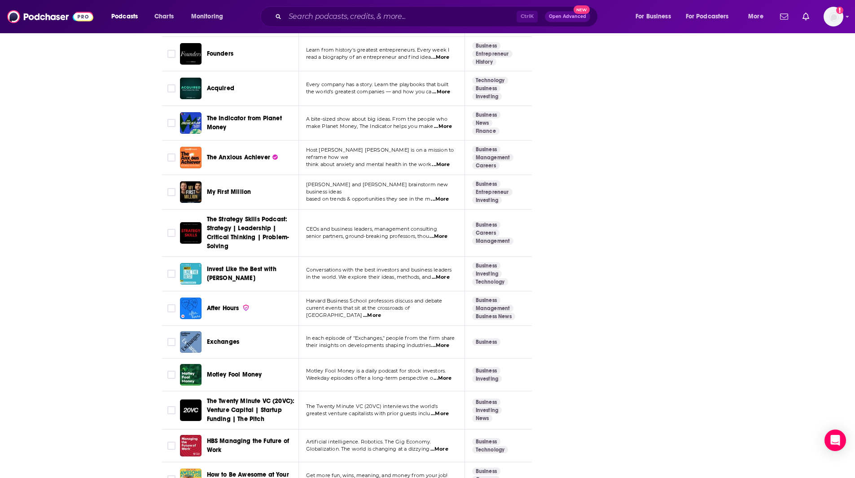
click at [447, 161] on span "...More" at bounding box center [441, 164] width 18 height 7
click at [751, 233] on div "About Insights Episodes 1071 Reviews 1 Credits 242 Lists 38 Similar Podcasts li…" at bounding box center [427, 404] width 855 height 3547
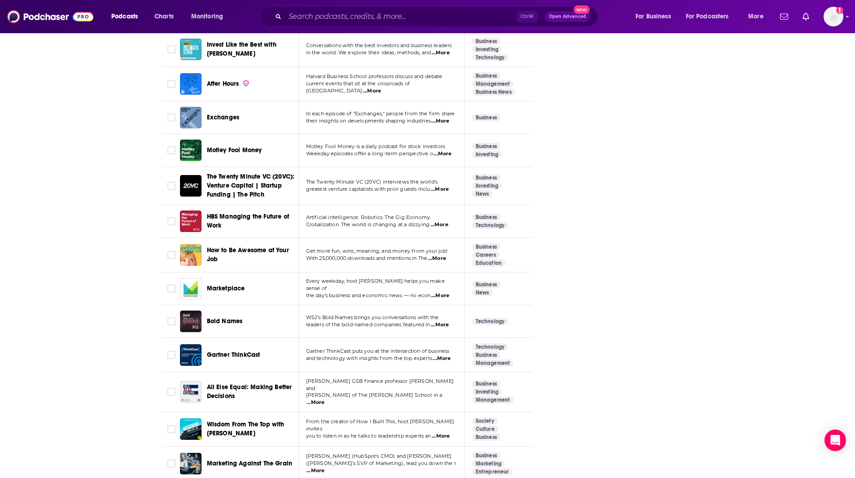
scroll to position [1800, 0]
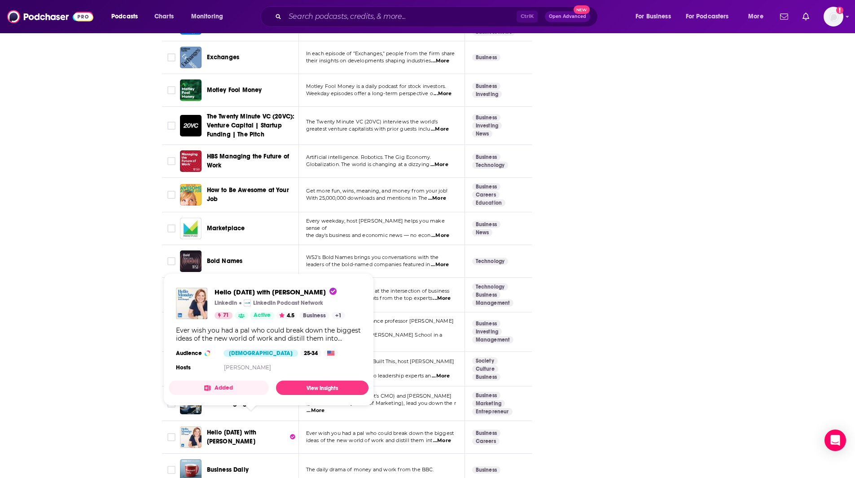
click at [241, 429] on span "Hello [DATE] with [PERSON_NAME]" at bounding box center [232, 437] width 50 height 17
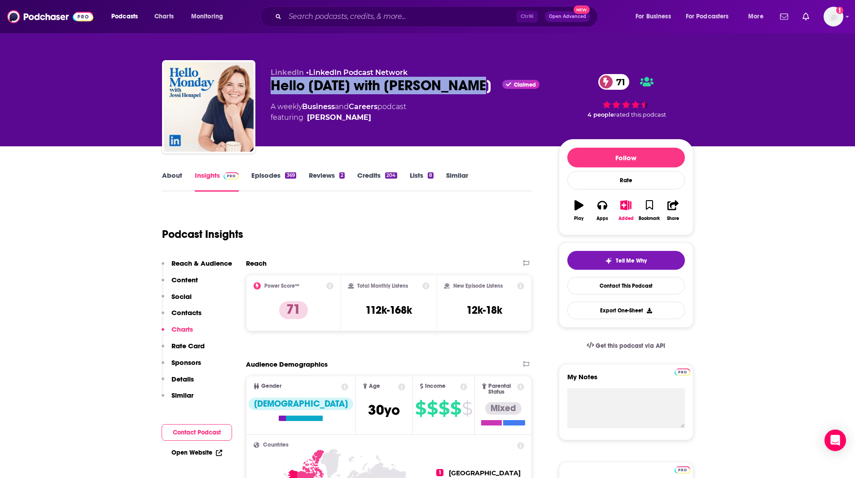
drag, startPoint x: 271, startPoint y: 86, endPoint x: 482, endPoint y: 89, distance: 211.8
click at [482, 88] on div "Hello [DATE] with [PERSON_NAME] Claimed 71" at bounding box center [408, 85] width 274 height 17
copy h2 "Hello [DATE] with [PERSON_NAME]"
drag, startPoint x: 361, startPoint y: 118, endPoint x: 357, endPoint y: 120, distance: 4.7
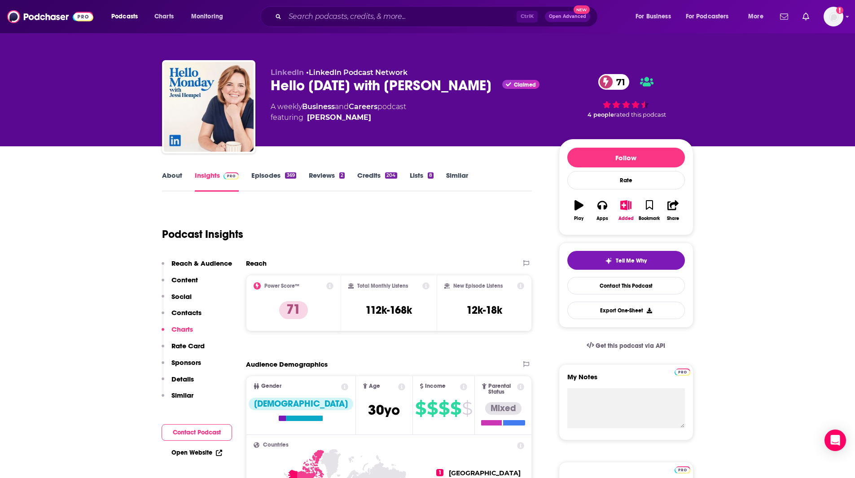
click at [356, 119] on span "featuring [PERSON_NAME]" at bounding box center [339, 117] width 136 height 11
copy span "[PERSON_NAME]"
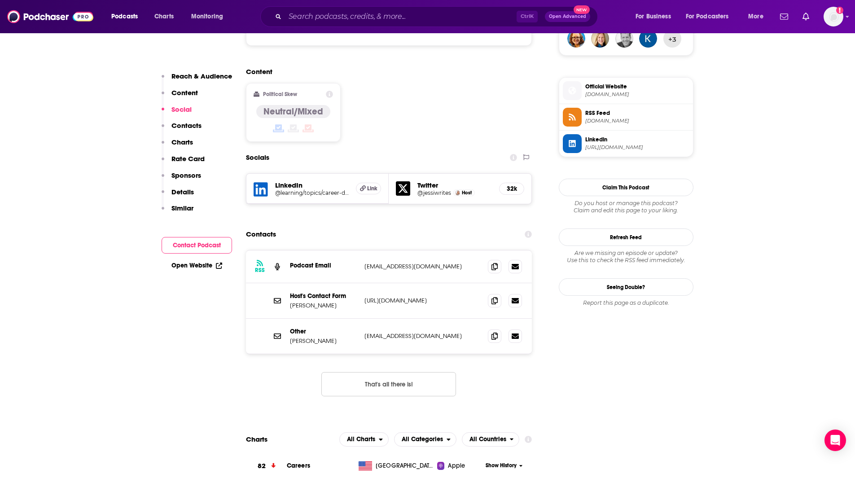
scroll to position [689, 0]
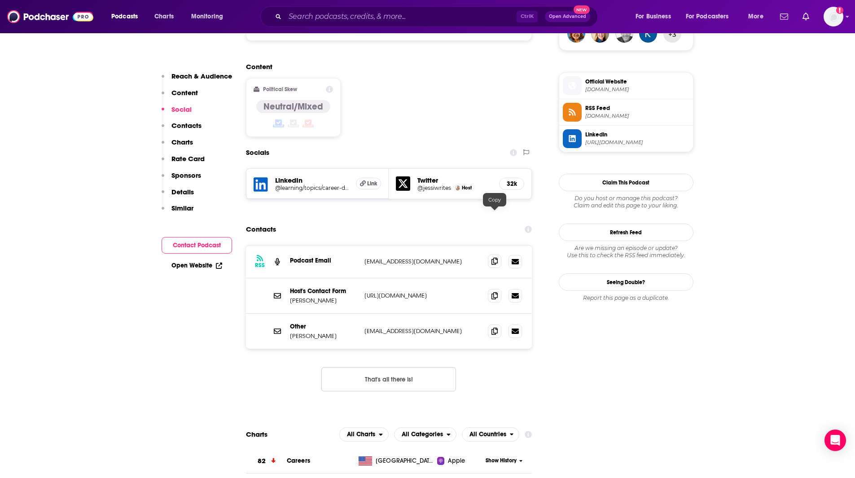
click at [495, 258] on icon at bounding box center [494, 261] width 6 height 7
click at [495, 327] on icon at bounding box center [494, 330] width 6 height 7
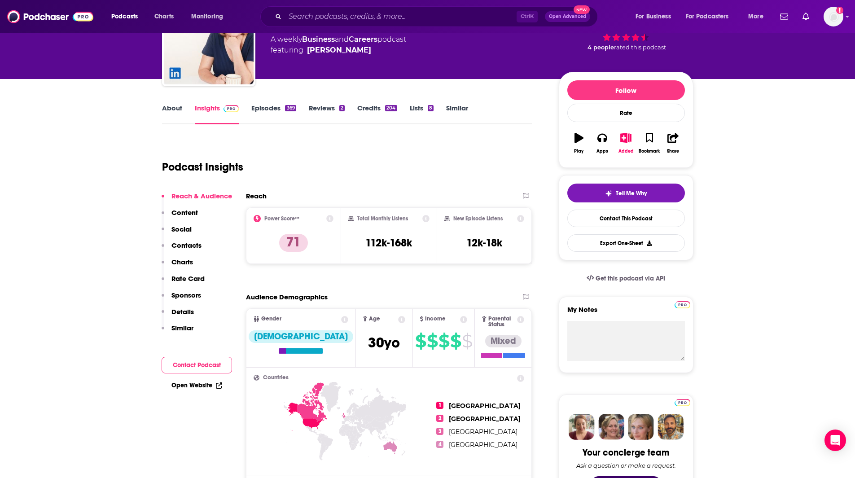
scroll to position [0, 0]
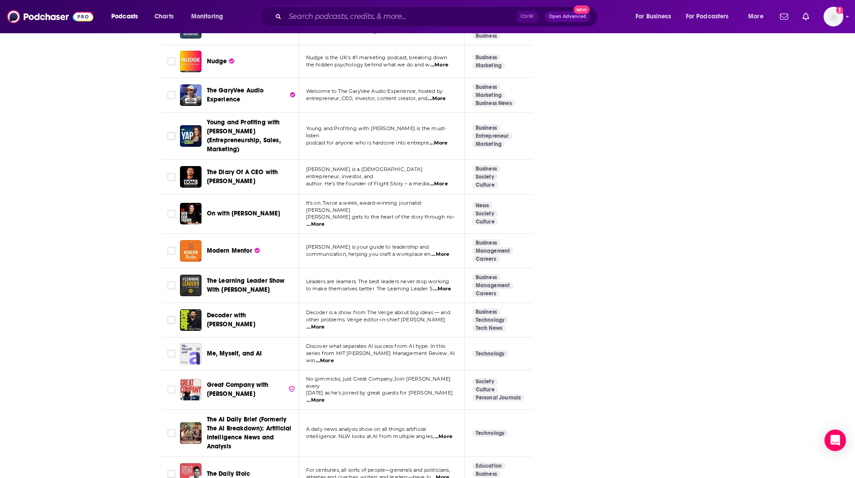
scroll to position [3096, 0]
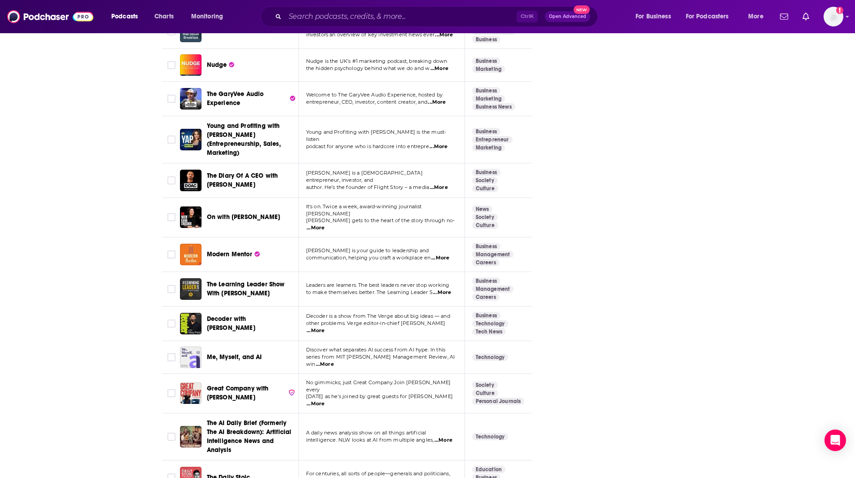
click at [439, 254] on span "...More" at bounding box center [440, 257] width 18 height 7
click at [237, 250] on span "Modern Mentor" at bounding box center [229, 254] width 45 height 8
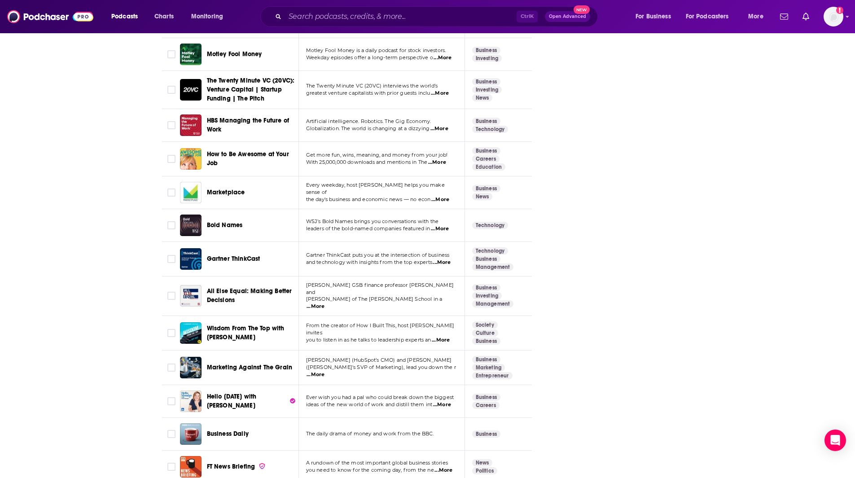
scroll to position [1879, 0]
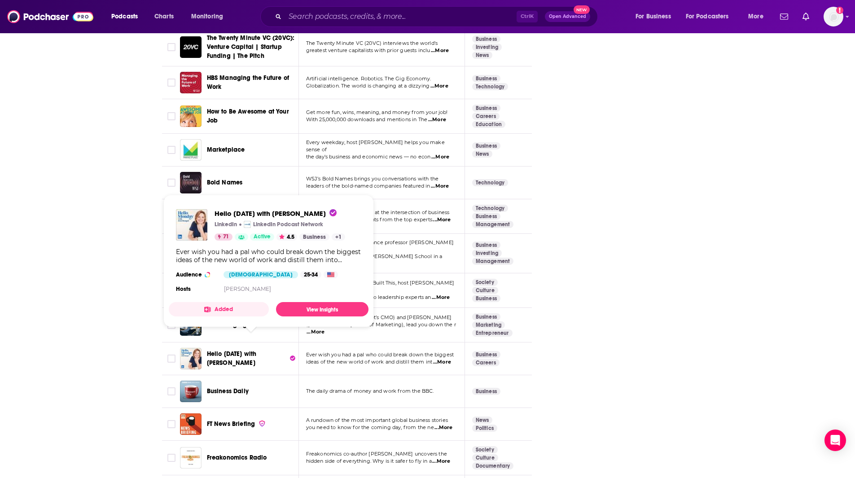
click at [254, 350] on span "Hello [DATE] with [PERSON_NAME]" at bounding box center [232, 358] width 50 height 17
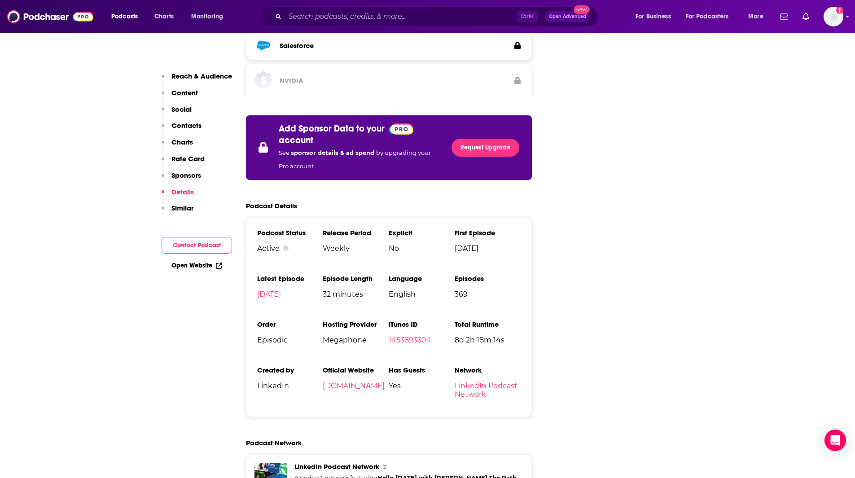
scroll to position [1614, 0]
